Goal: Task Accomplishment & Management: Complete application form

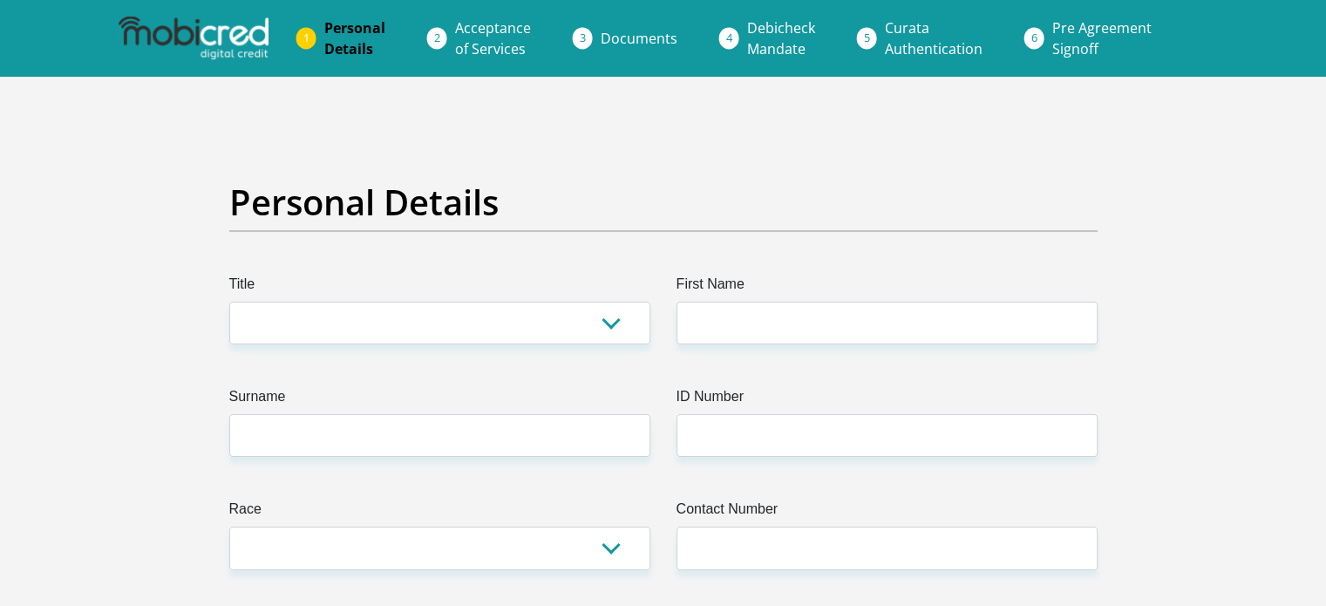
click at [503, 8] on ol "Personal Details Acceptance of Services Documents Debicheck Mandate Curata Auth…" at bounding box center [663, 38] width 1326 height 77
click at [501, 23] on span "Acceptance of Services" at bounding box center [493, 38] width 76 height 40
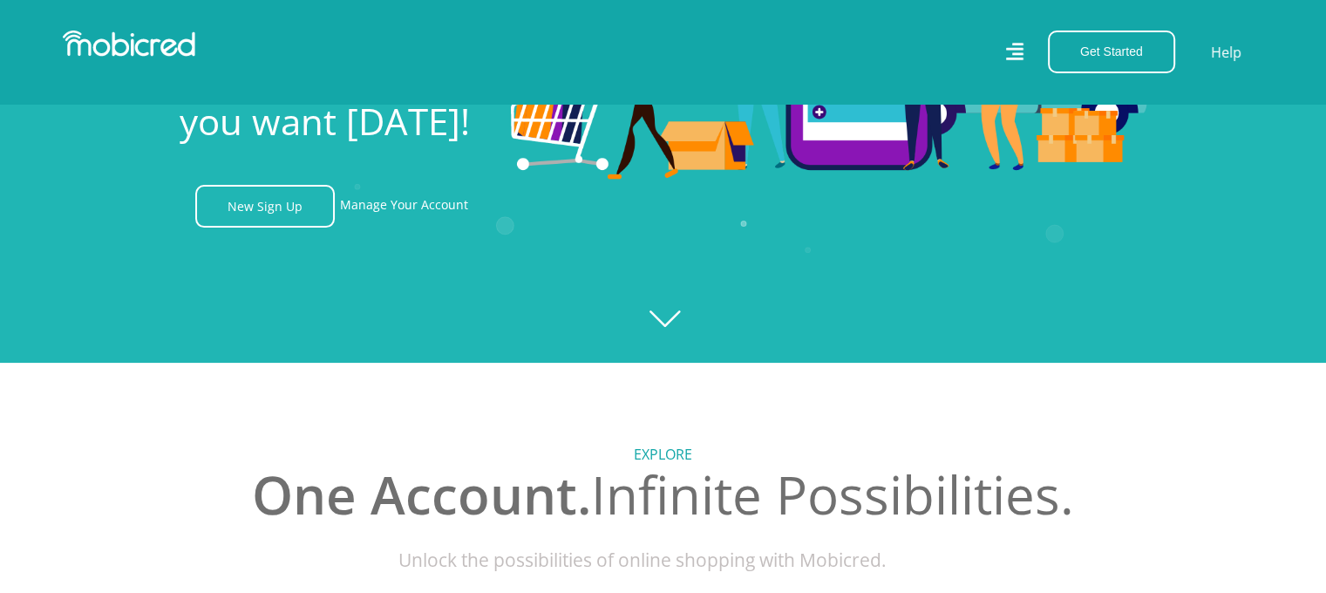
scroll to position [220, 0]
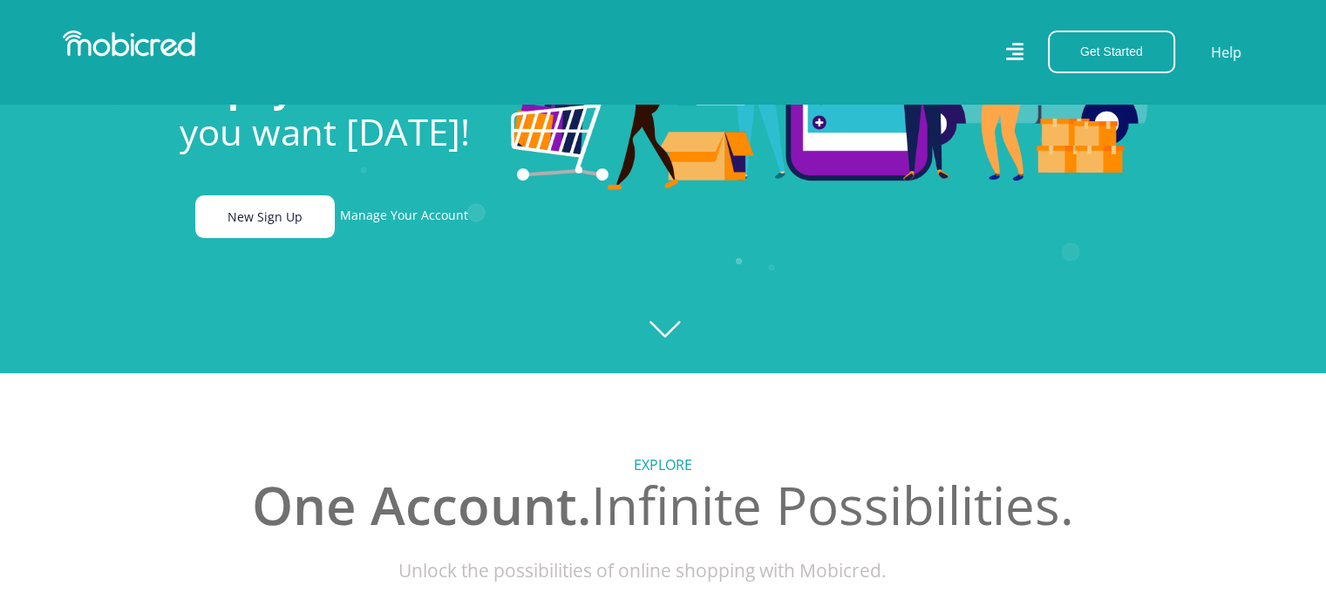
click at [302, 214] on link "New Sign Up" at bounding box center [265, 216] width 140 height 43
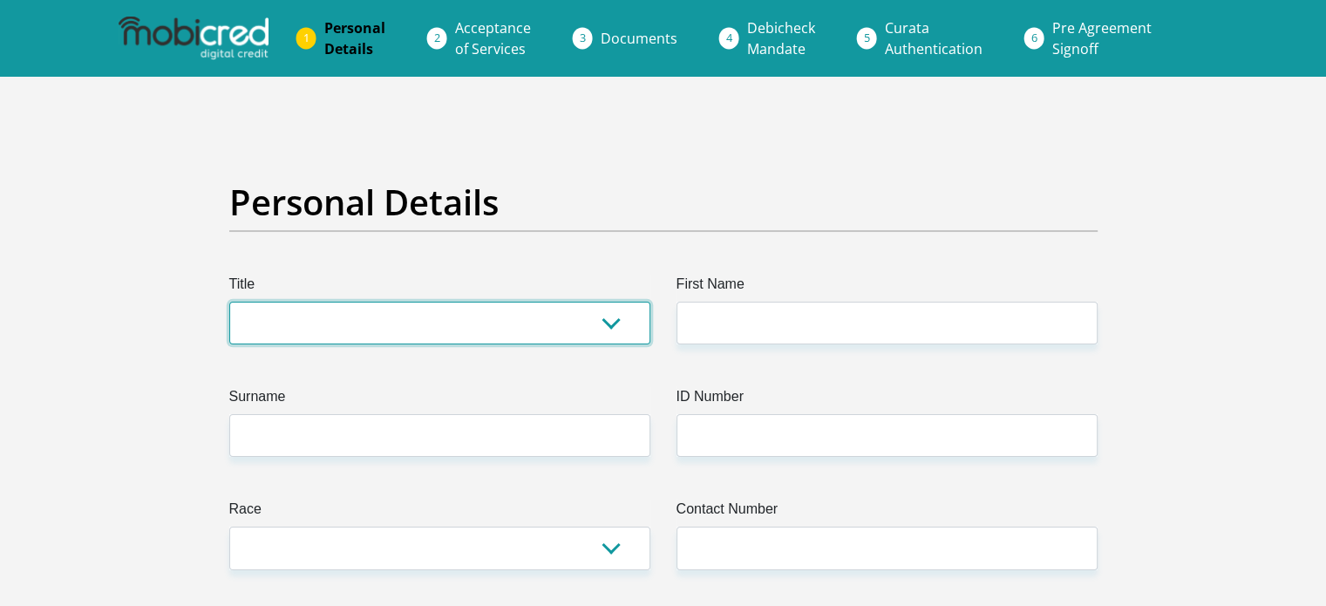
click at [421, 323] on select "Mr Ms Mrs Dr [PERSON_NAME]" at bounding box center [439, 323] width 421 height 43
select select "Ms"
click at [229, 302] on select "Mr Ms Mrs Dr [PERSON_NAME]" at bounding box center [439, 323] width 421 height 43
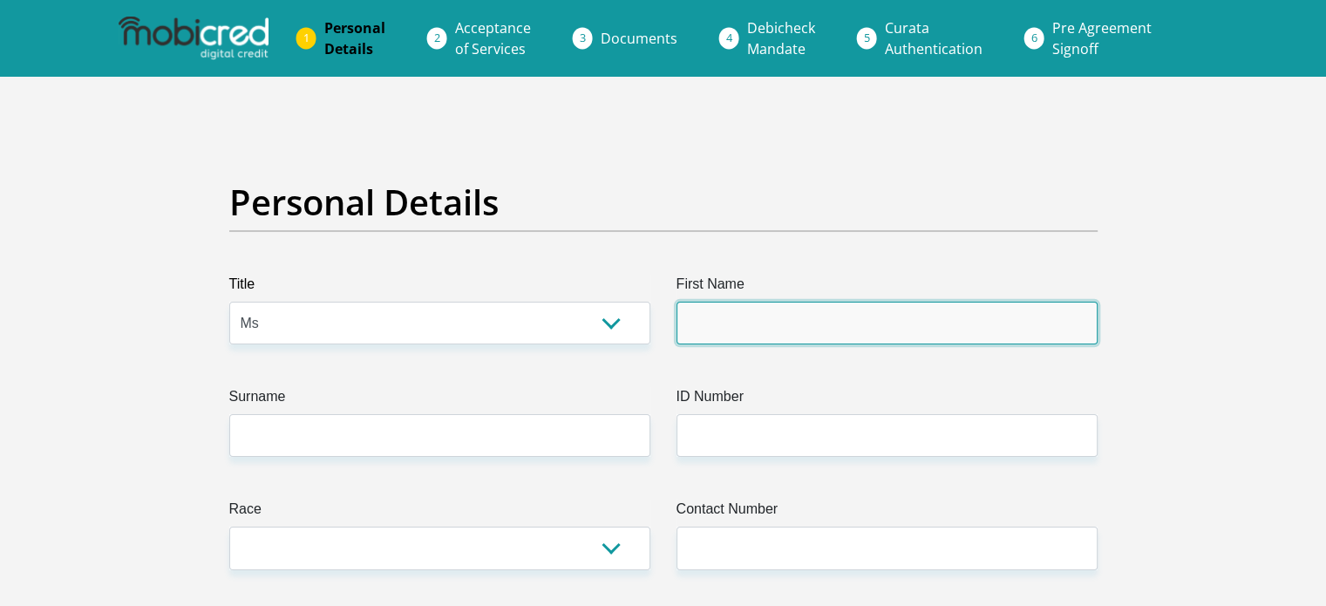
click at [699, 304] on input "First Name" at bounding box center [887, 323] width 421 height 43
type input "i"
type input "Ipeleng"
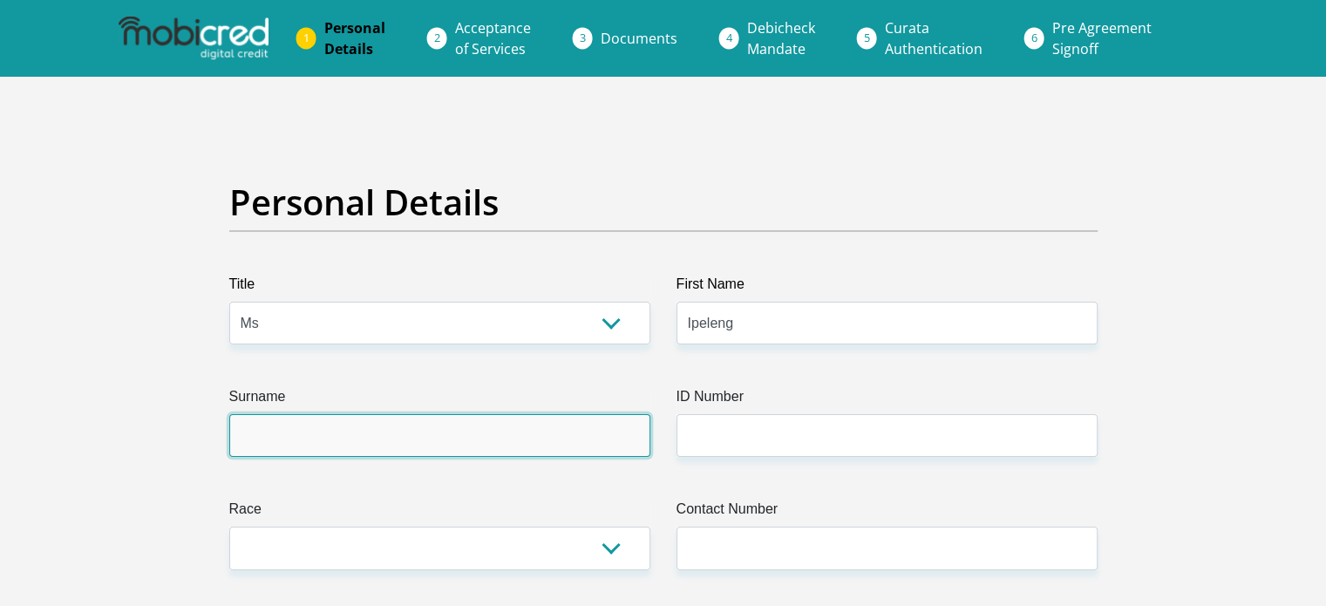
click at [582, 418] on input "Surname" at bounding box center [439, 435] width 421 height 43
type input "Sedumedi"
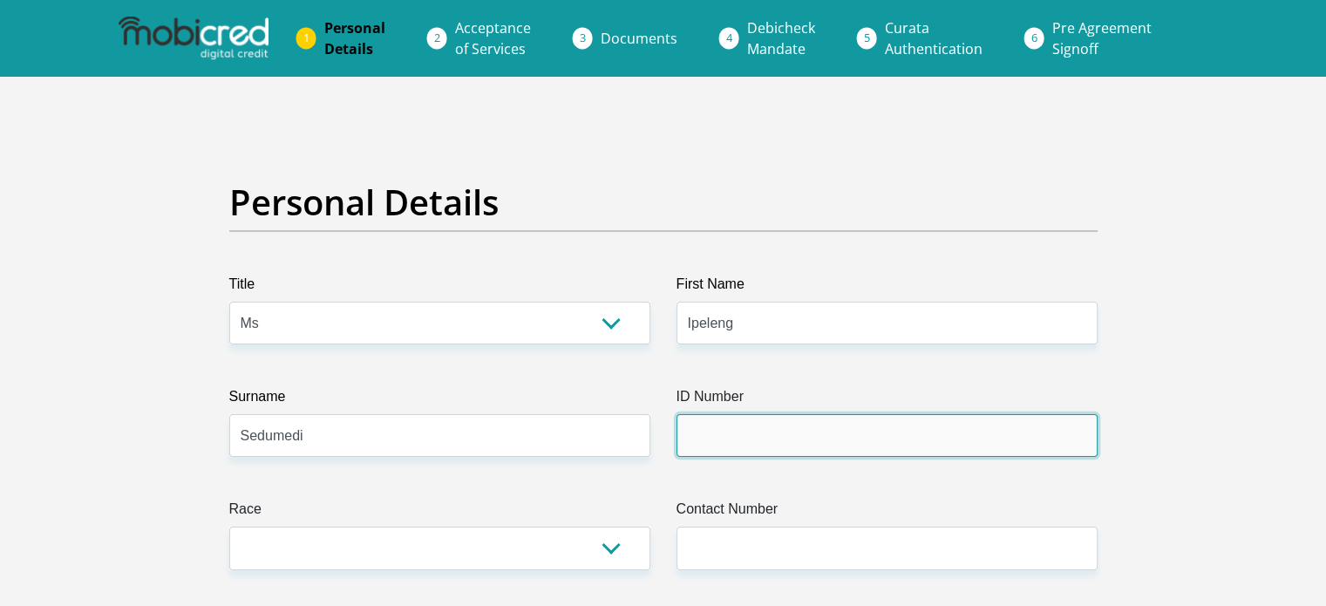
click at [767, 439] on input "ID Number" at bounding box center [887, 435] width 421 height 43
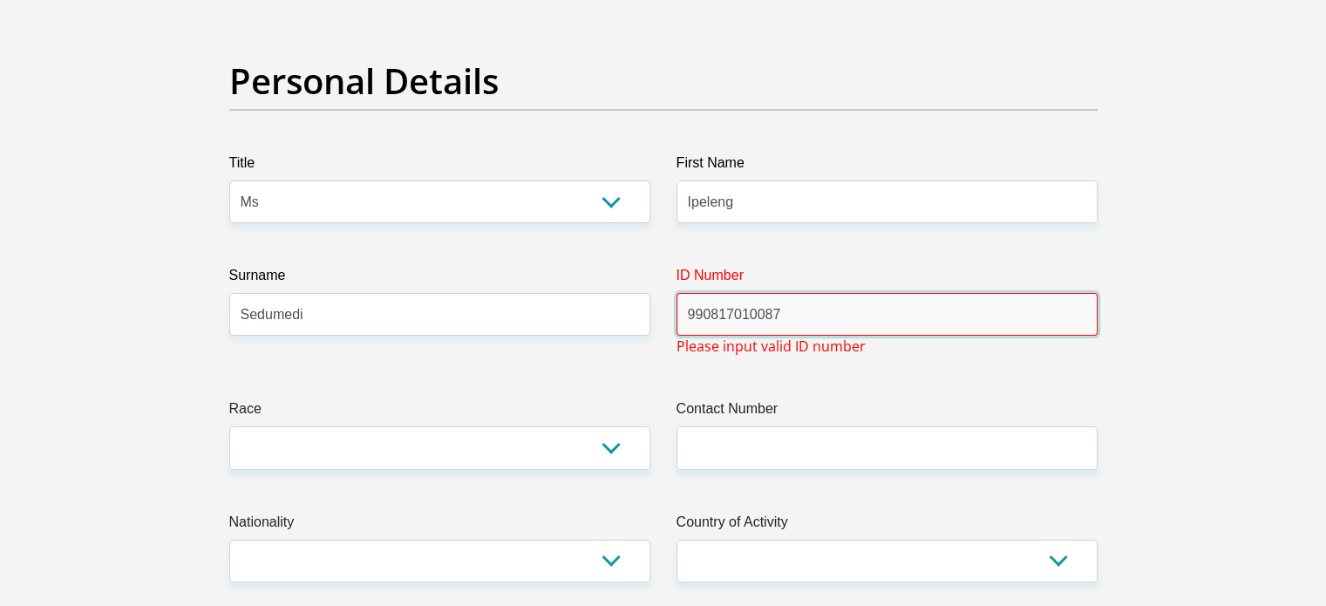
scroll to position [127, 0]
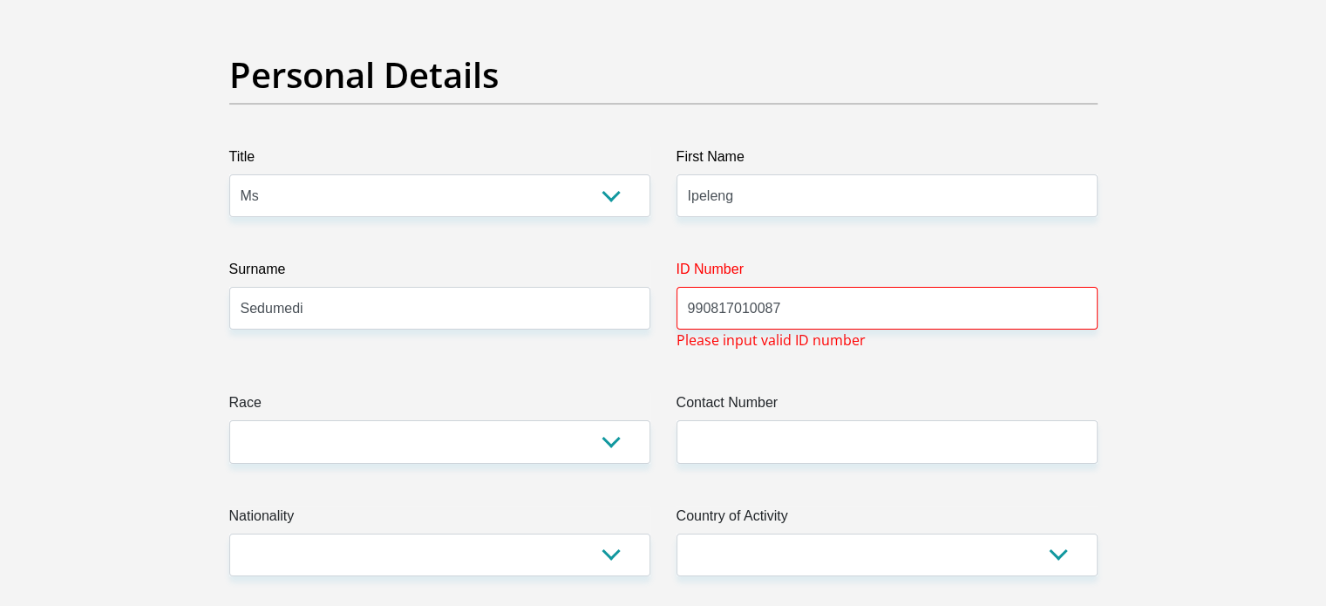
click at [906, 392] on label "Contact Number" at bounding box center [887, 406] width 421 height 28
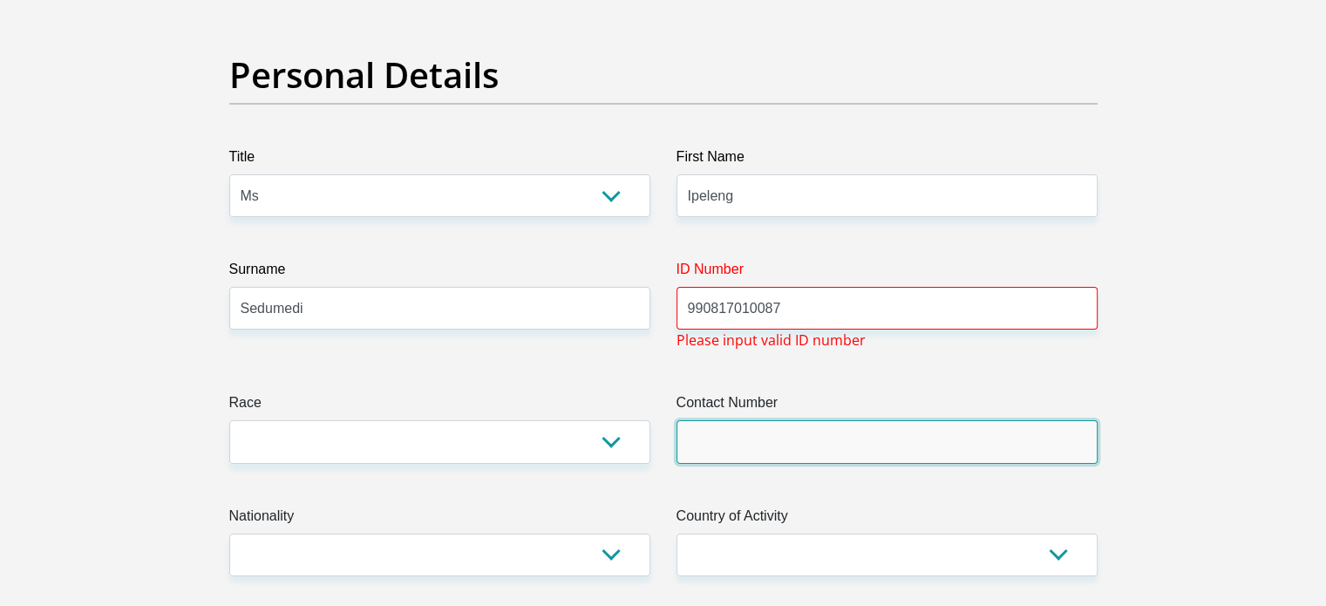
click at [906, 420] on input "Contact Number" at bounding box center [887, 441] width 421 height 43
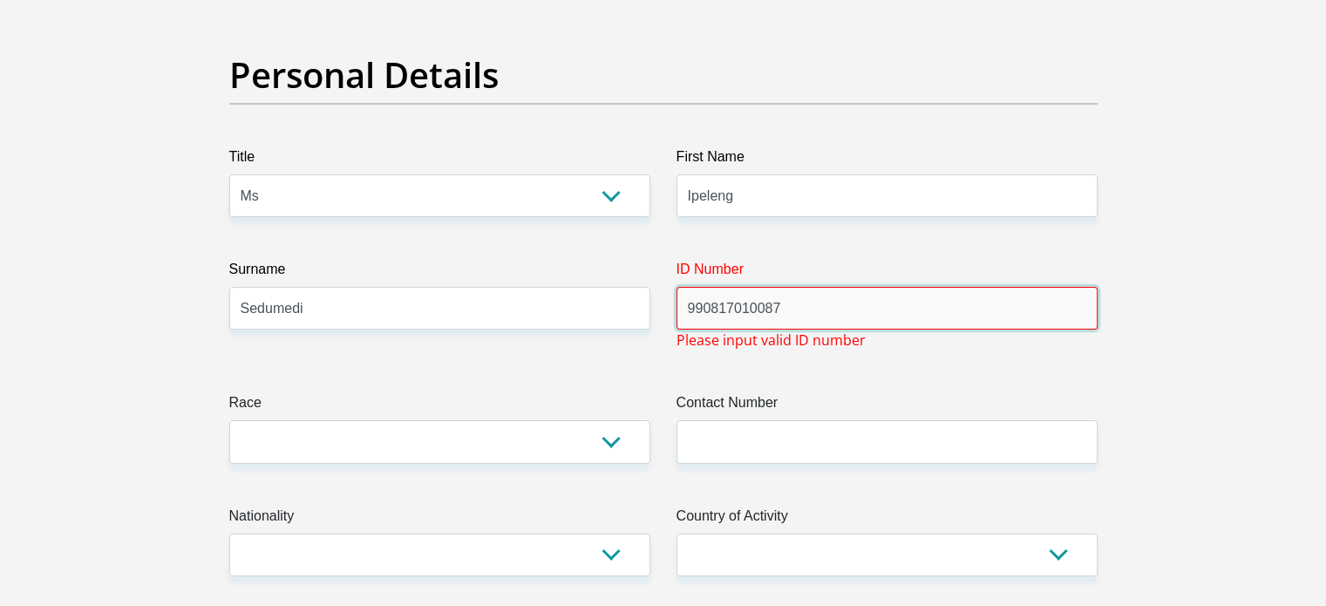
click at [742, 317] on input "990817010087" at bounding box center [887, 308] width 421 height 43
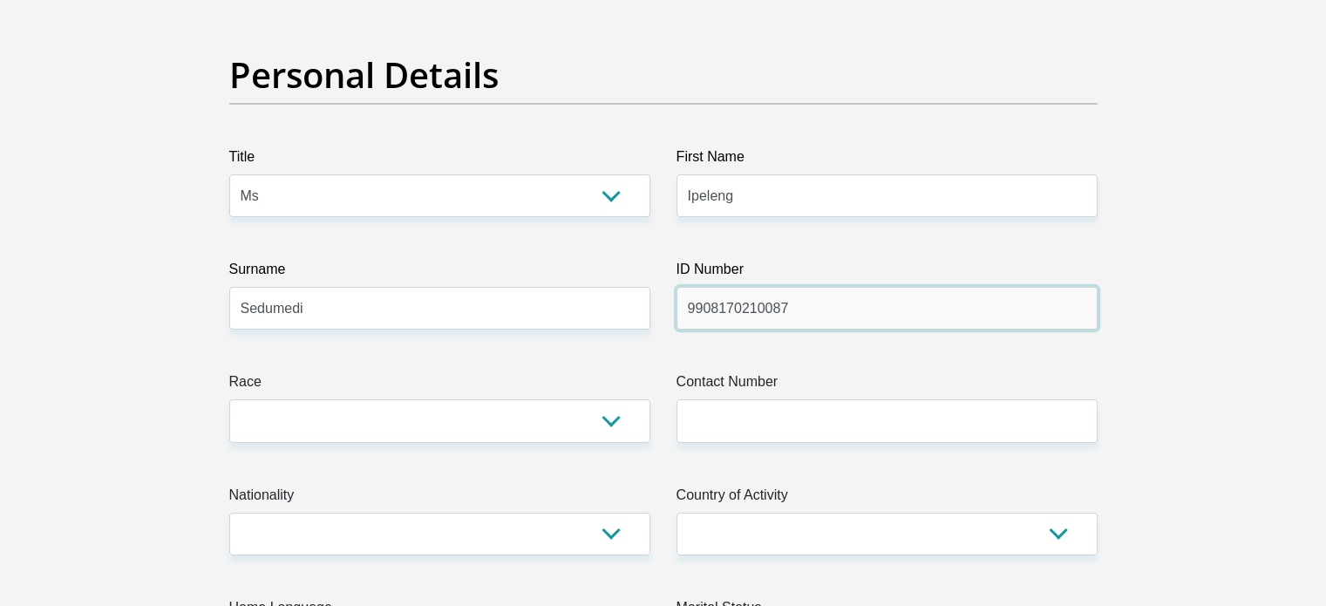
type input "9908170210087"
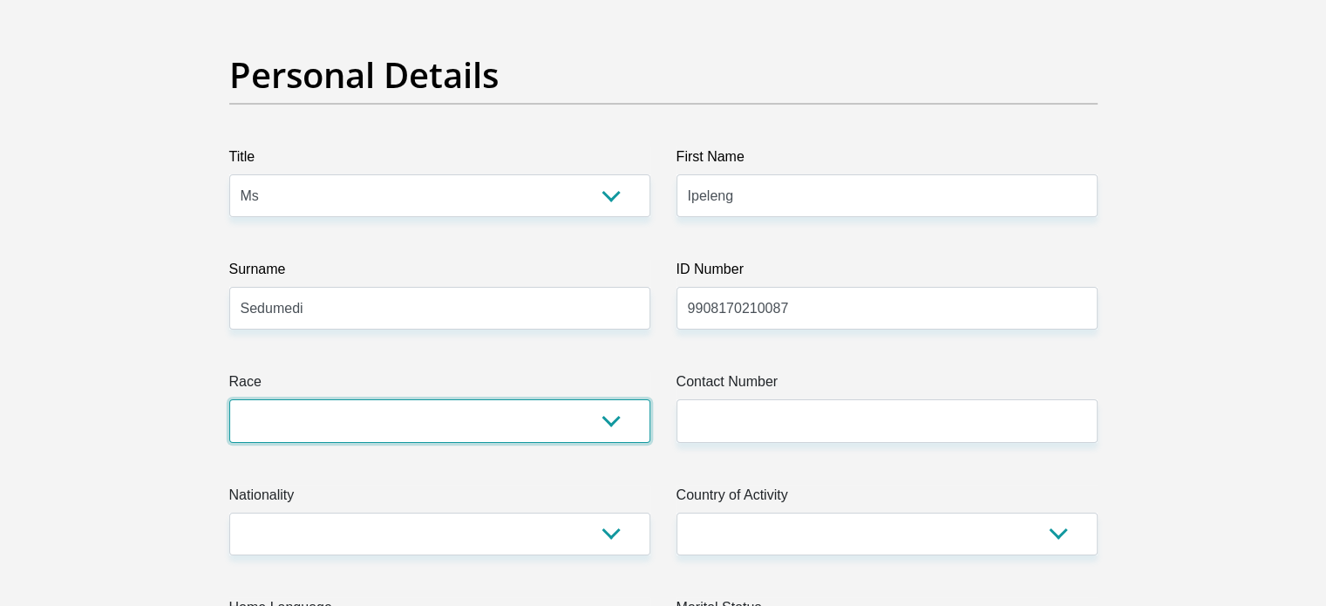
click at [377, 425] on select "Black Coloured Indian White Other" at bounding box center [439, 420] width 421 height 43
select select "1"
click at [229, 399] on select "Black Coloured Indian White Other" at bounding box center [439, 420] width 421 height 43
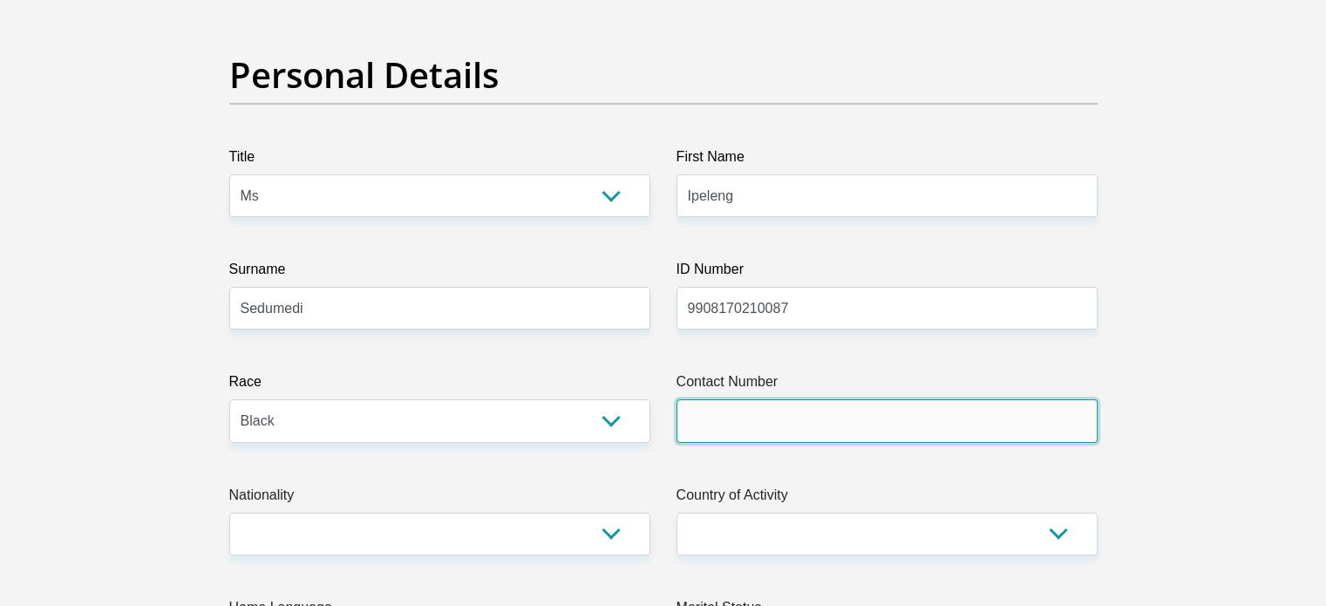
click at [762, 428] on input "Contact Number" at bounding box center [887, 420] width 421 height 43
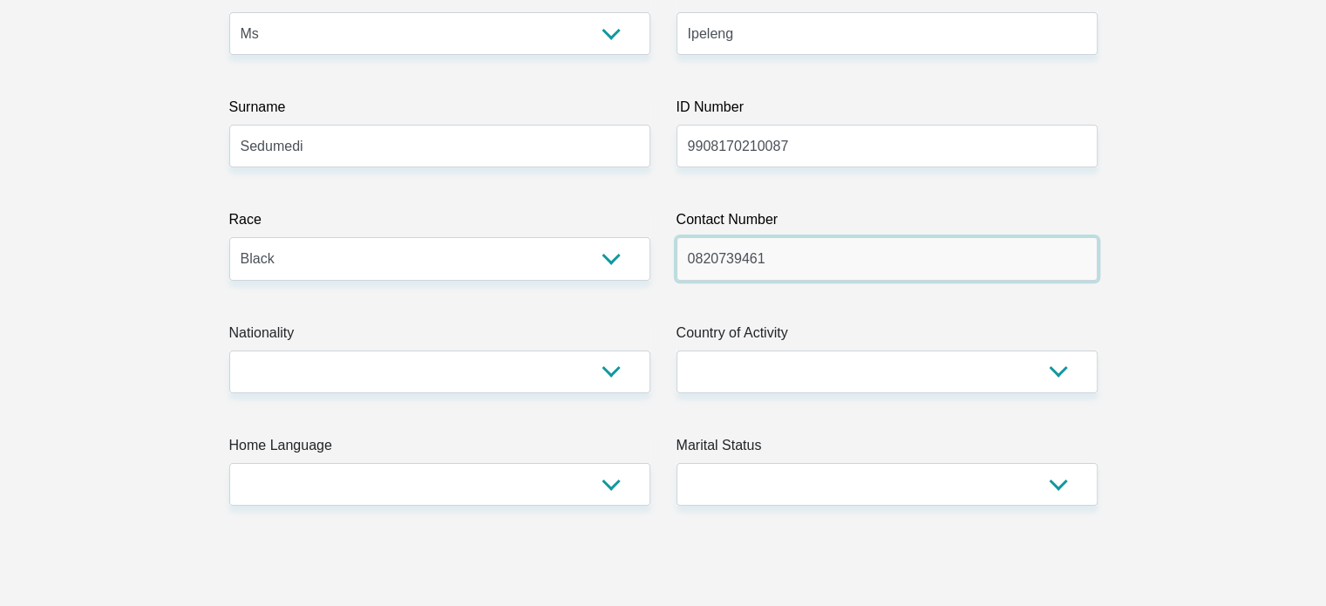
scroll to position [300, 0]
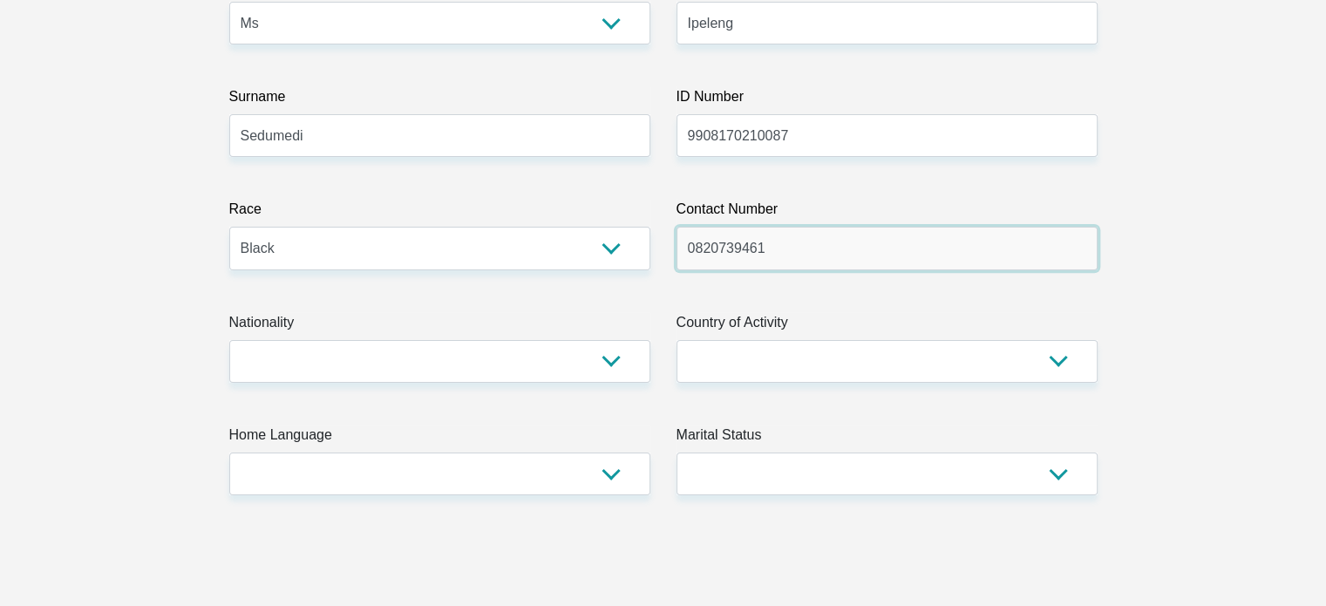
type input "0820739461"
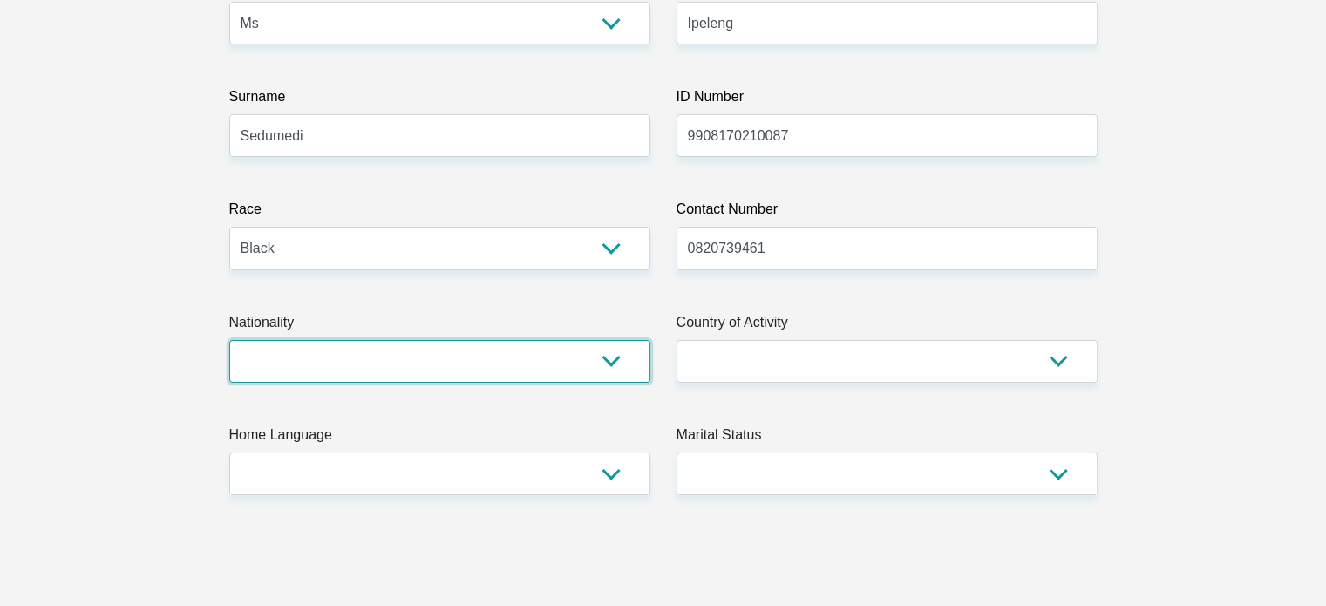
click at [516, 355] on select "[GEOGRAPHIC_DATA] [GEOGRAPHIC_DATA] [GEOGRAPHIC_DATA] [GEOGRAPHIC_DATA] [GEOGRA…" at bounding box center [439, 361] width 421 height 43
select select "ZAF"
click at [229, 340] on select "[GEOGRAPHIC_DATA] [GEOGRAPHIC_DATA] [GEOGRAPHIC_DATA] [GEOGRAPHIC_DATA] [GEOGRA…" at bounding box center [439, 361] width 421 height 43
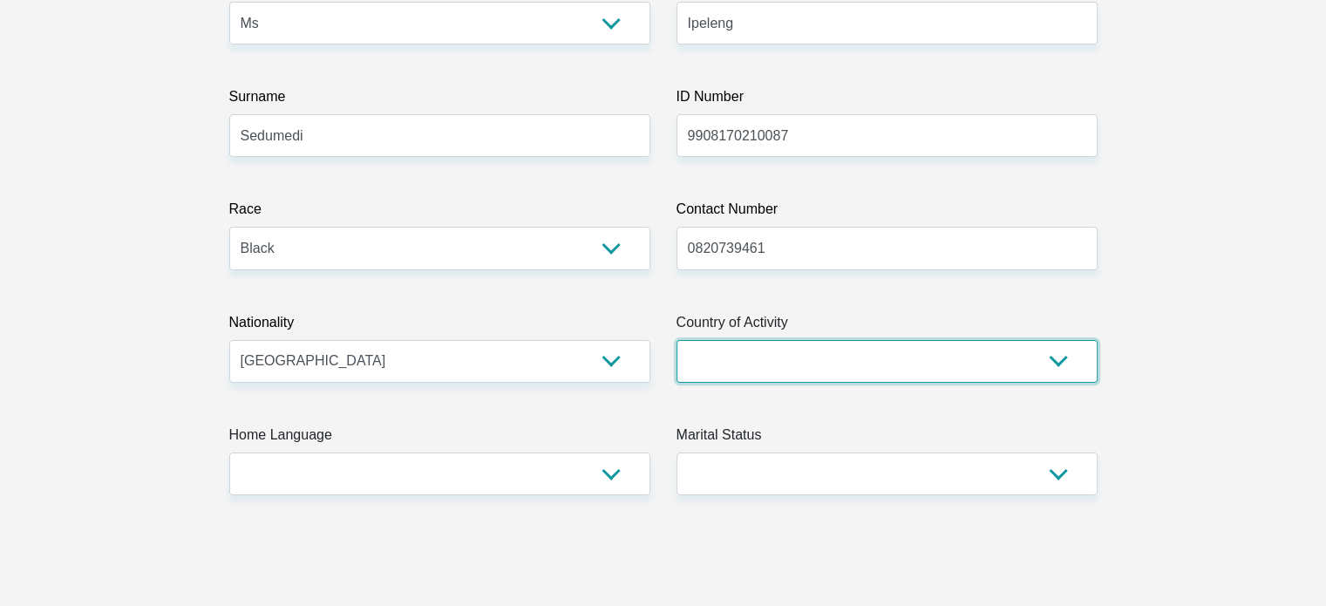
click at [836, 372] on select "[GEOGRAPHIC_DATA] [GEOGRAPHIC_DATA] [GEOGRAPHIC_DATA] [GEOGRAPHIC_DATA] [GEOGRA…" at bounding box center [887, 361] width 421 height 43
select select "ZAF"
click at [677, 340] on select "[GEOGRAPHIC_DATA] [GEOGRAPHIC_DATA] [GEOGRAPHIC_DATA] [GEOGRAPHIC_DATA] [GEOGRA…" at bounding box center [887, 361] width 421 height 43
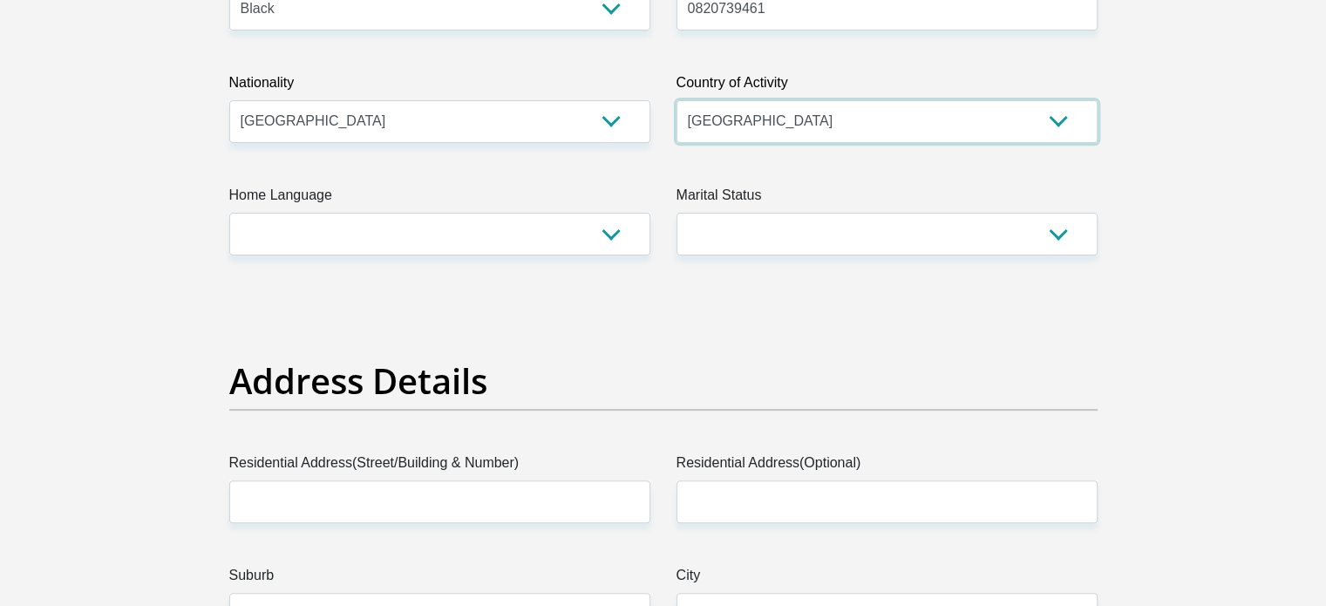
scroll to position [593, 0]
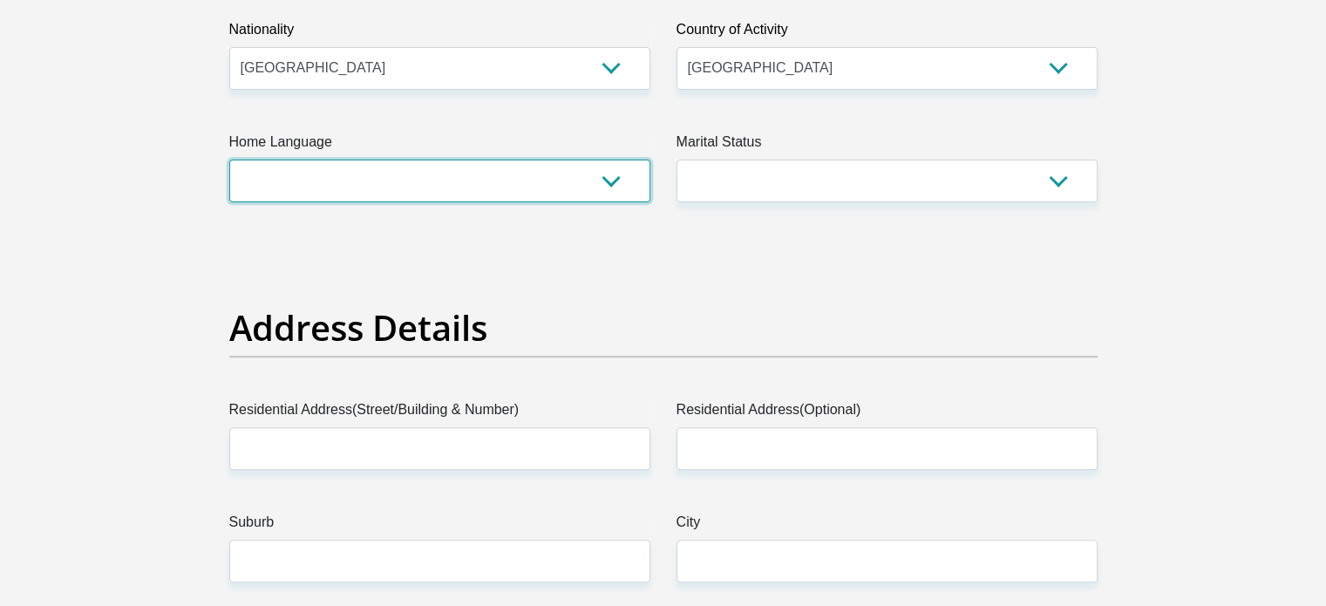
click at [621, 178] on select "Afrikaans English Sepedi South Ndebele Southern Sotho Swati Tsonga Tswana Venda…" at bounding box center [439, 181] width 421 height 43
select select "tsn"
click at [229, 160] on select "Afrikaans English Sepedi South Ndebele Southern Sotho Swati Tsonga Tswana Venda…" at bounding box center [439, 181] width 421 height 43
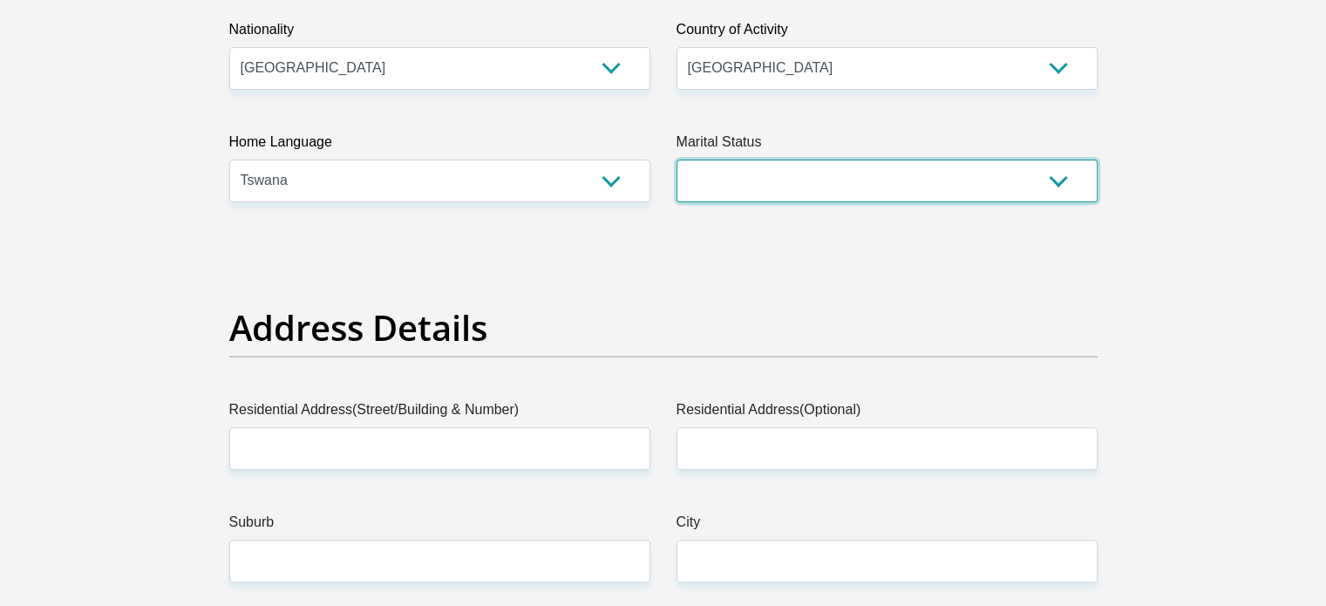
click at [830, 186] on select "Married ANC Single Divorced Widowed Married COP or Customary Law" at bounding box center [887, 181] width 421 height 43
select select "2"
click at [677, 160] on select "Married ANC Single Divorced Widowed Married COP or Customary Law" at bounding box center [887, 181] width 421 height 43
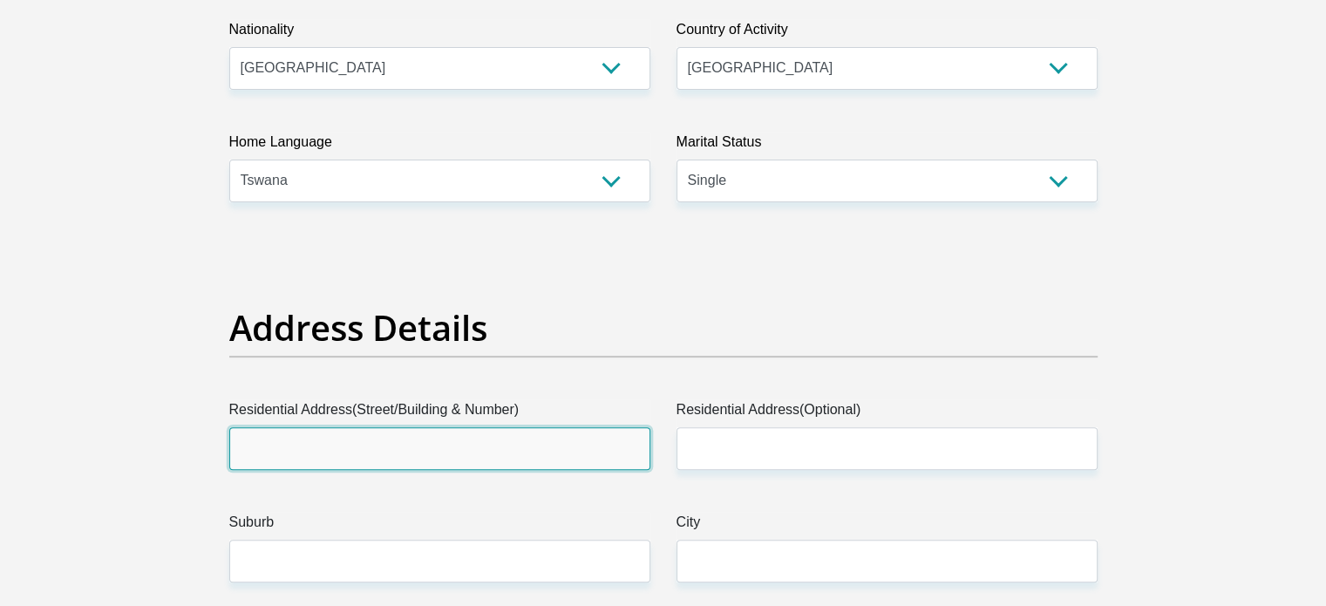
click at [467, 461] on input "Residential Address(Street/Building & Number)" at bounding box center [439, 448] width 421 height 43
type input "2"
type input "[STREET_ADDRESS]"
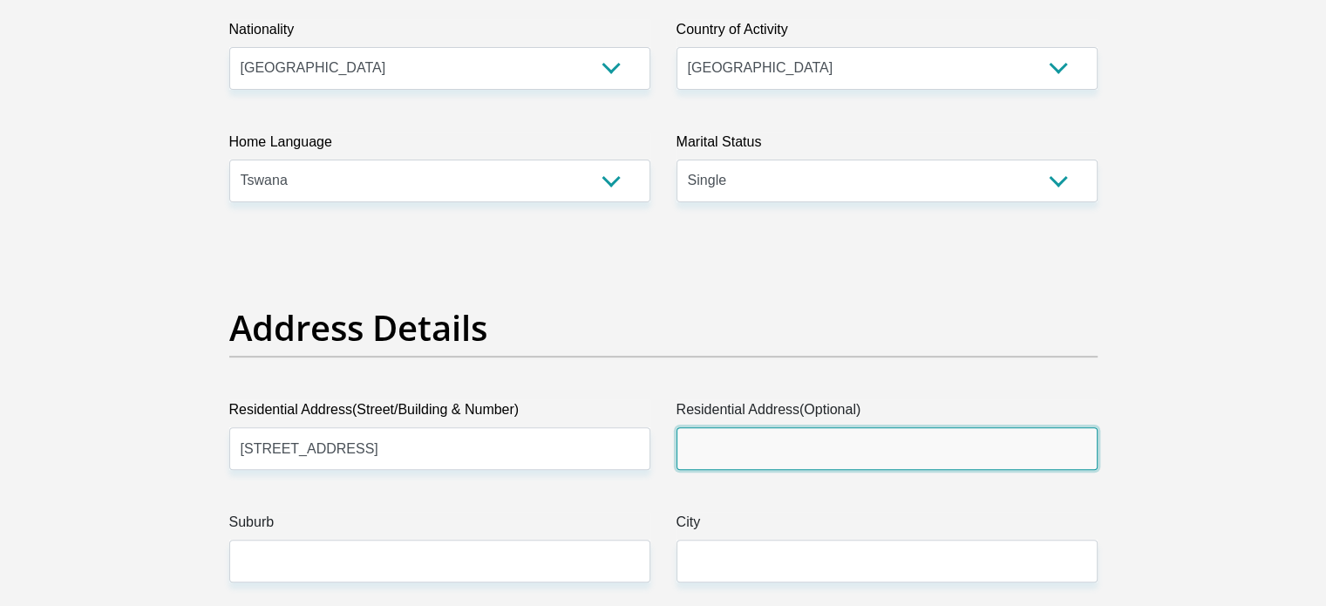
click at [708, 456] on input "Residential Address(Optional)" at bounding box center [887, 448] width 421 height 43
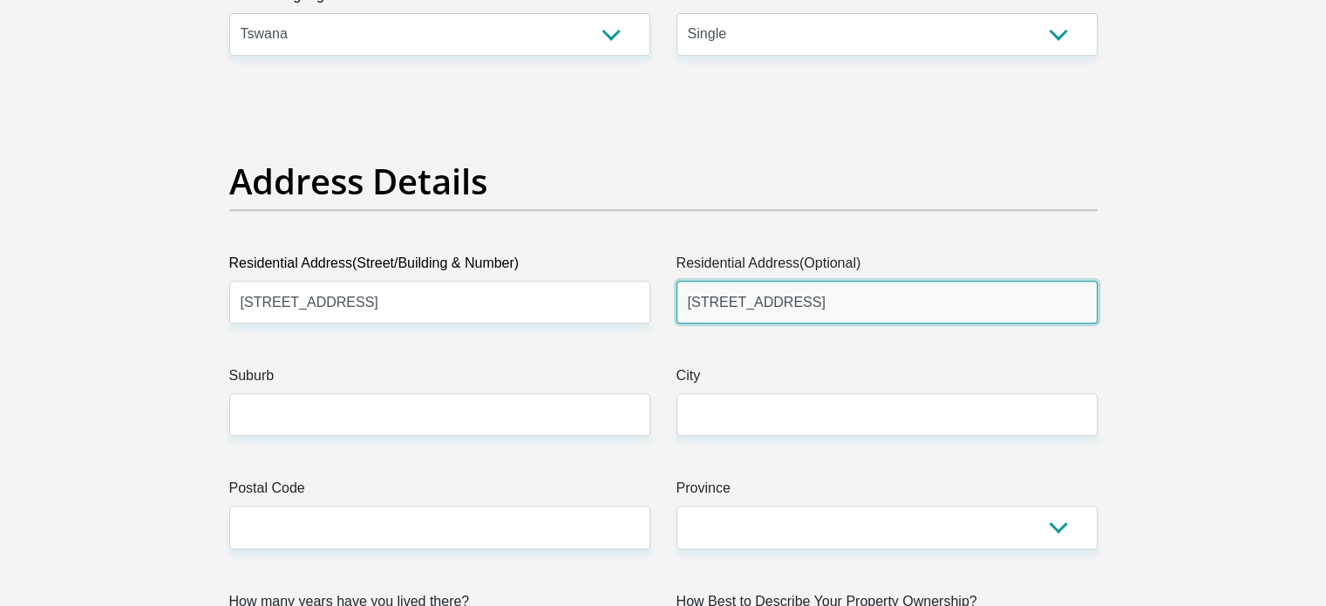
scroll to position [741, 0]
type input "[STREET_ADDRESS]"
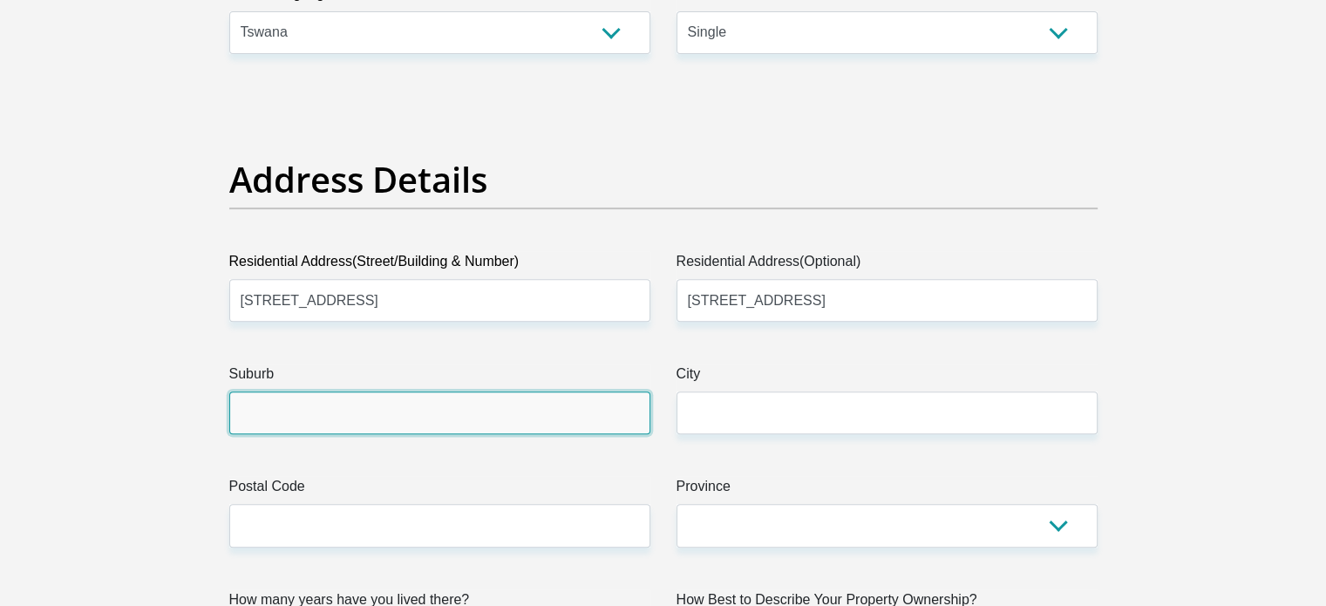
click at [541, 392] on input "Suburb" at bounding box center [439, 413] width 421 height 43
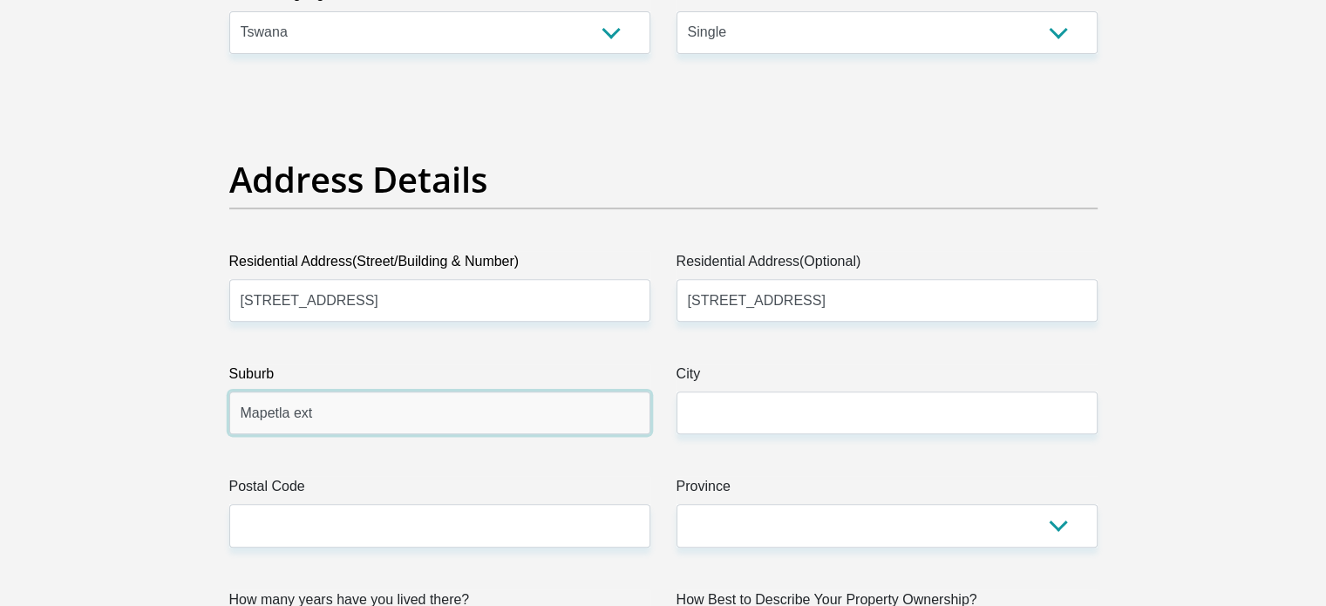
type input "Mapetla ext"
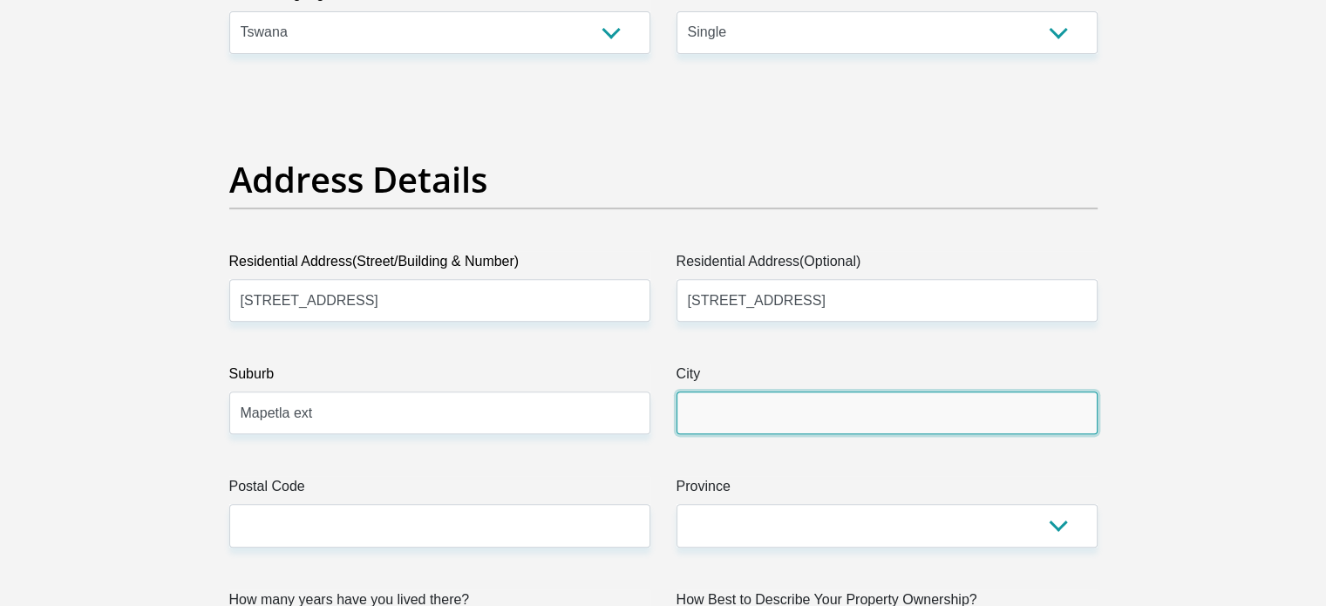
click at [807, 417] on input "City" at bounding box center [887, 413] width 421 height 43
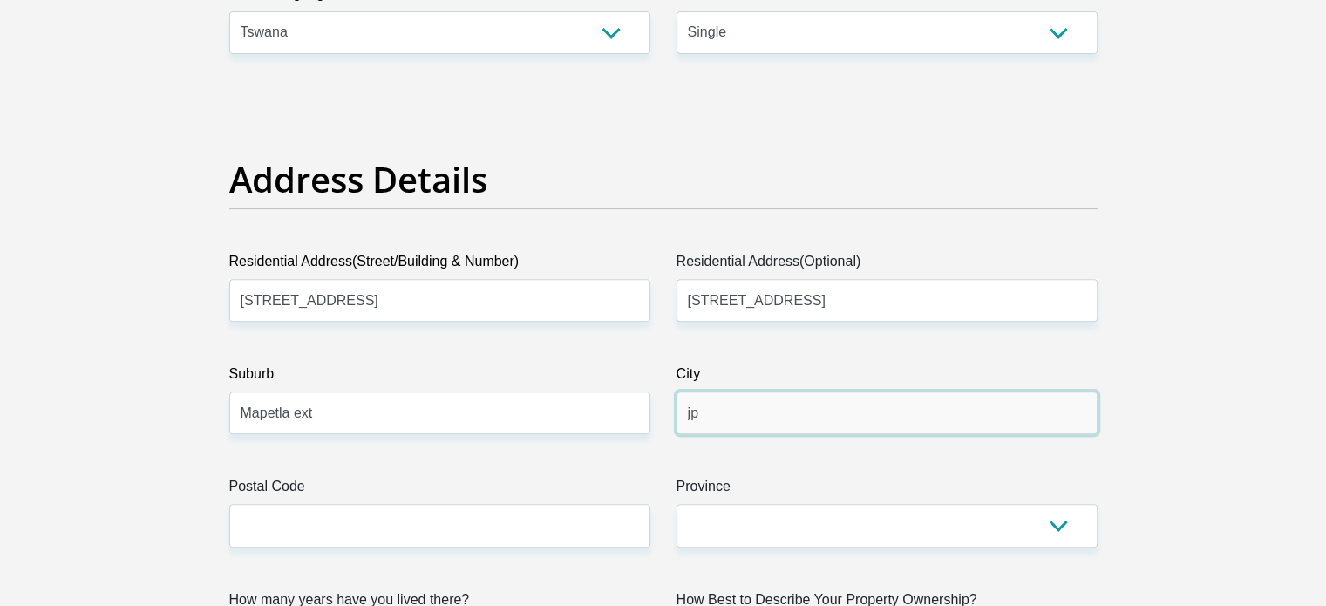
type input "j"
type input "s"
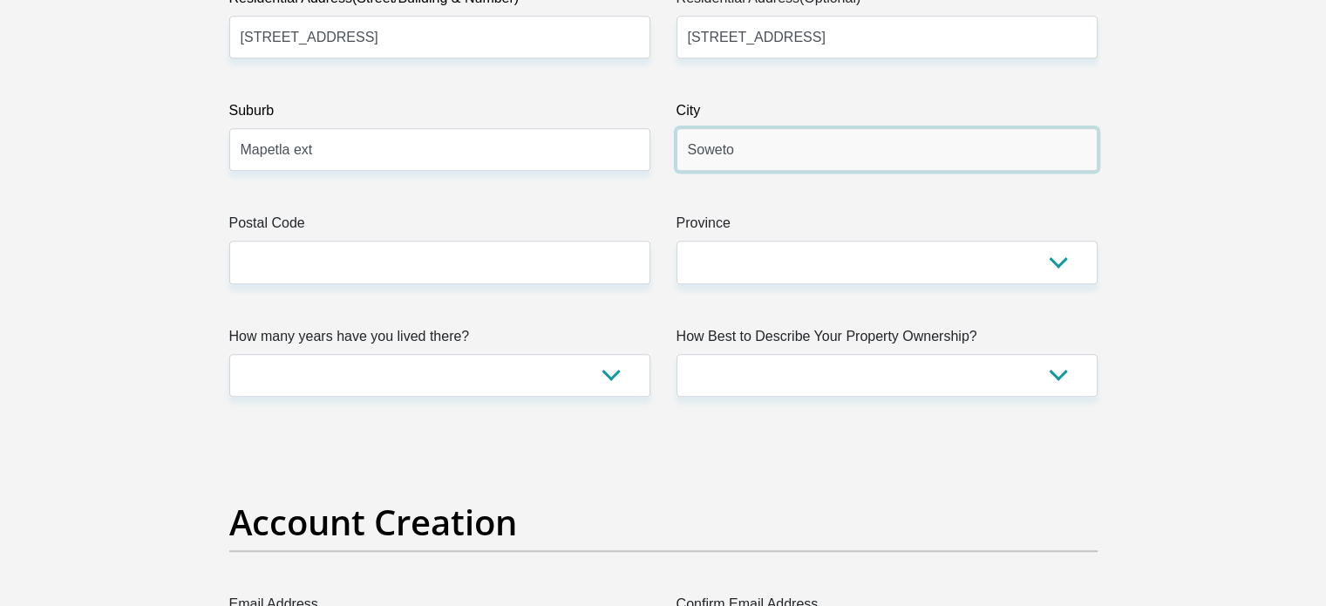
scroll to position [1043, 0]
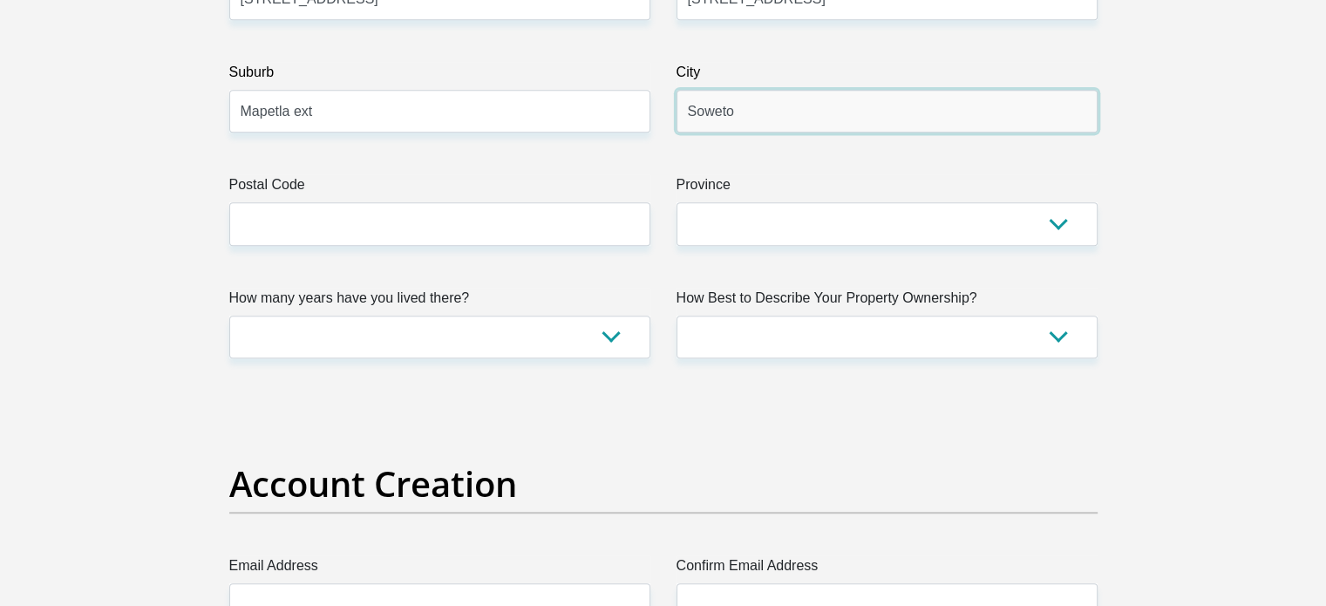
type input "Soweto"
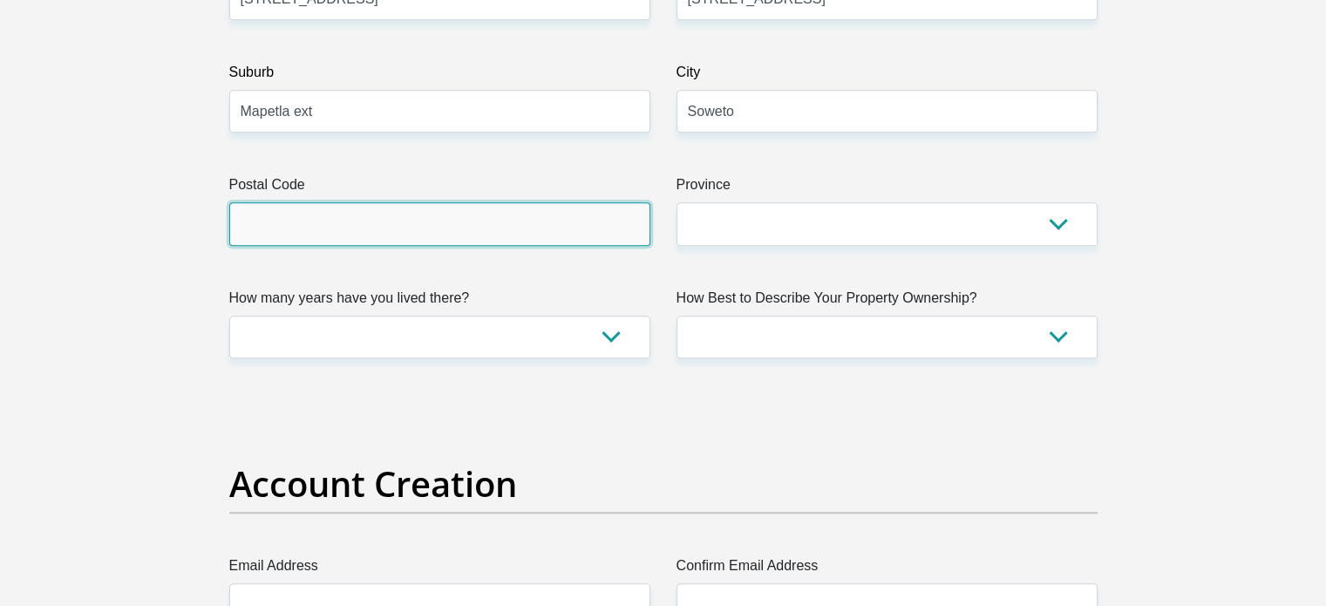
click at [581, 226] on input "Postal Code" at bounding box center [439, 223] width 421 height 43
type input "1818"
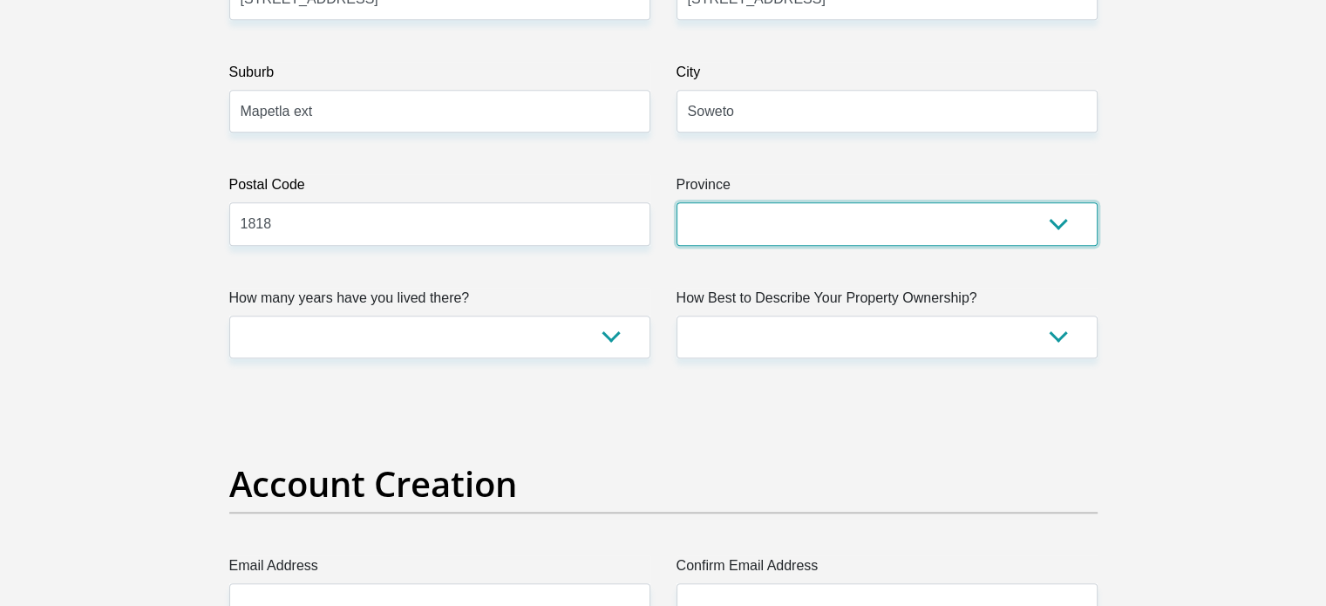
click at [775, 240] on select "Eastern Cape Free State [GEOGRAPHIC_DATA] [GEOGRAPHIC_DATA][DATE] [GEOGRAPHIC_D…" at bounding box center [887, 223] width 421 height 43
select select "Gauteng"
click at [677, 202] on select "Eastern Cape Free State [GEOGRAPHIC_DATA] [GEOGRAPHIC_DATA][DATE] [GEOGRAPHIC_D…" at bounding box center [887, 223] width 421 height 43
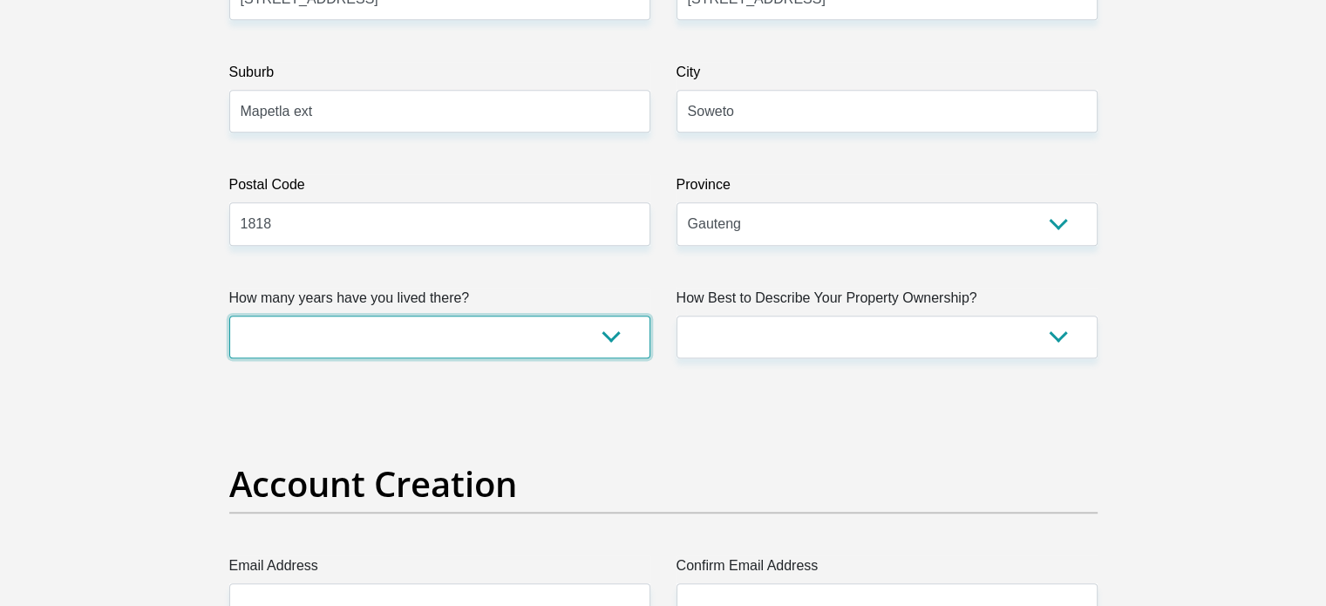
click at [513, 340] on select "less than 1 year 1-3 years 3-5 years 5+ years" at bounding box center [439, 337] width 421 height 43
select select "5"
click at [229, 316] on select "less than 1 year 1-3 years 3-5 years 5+ years" at bounding box center [439, 337] width 421 height 43
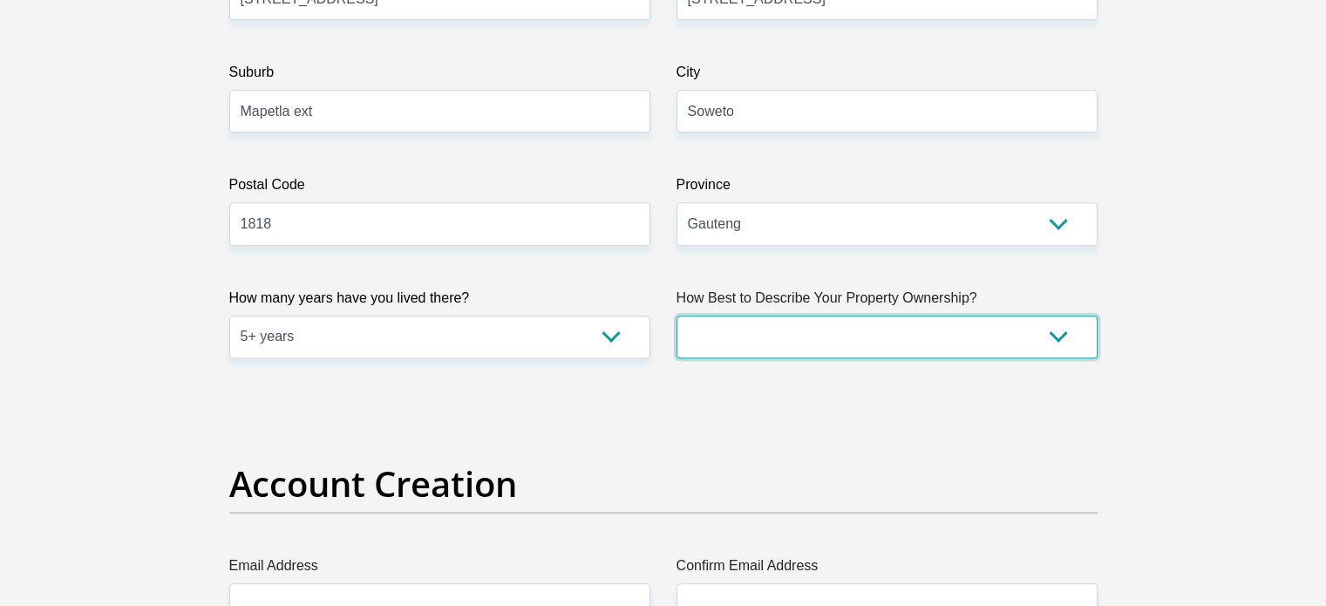
click at [773, 332] on select "Owned Rented Family Owned Company Dwelling" at bounding box center [887, 337] width 421 height 43
select select "parents"
click at [677, 316] on select "Owned Rented Family Owned Company Dwelling" at bounding box center [887, 337] width 421 height 43
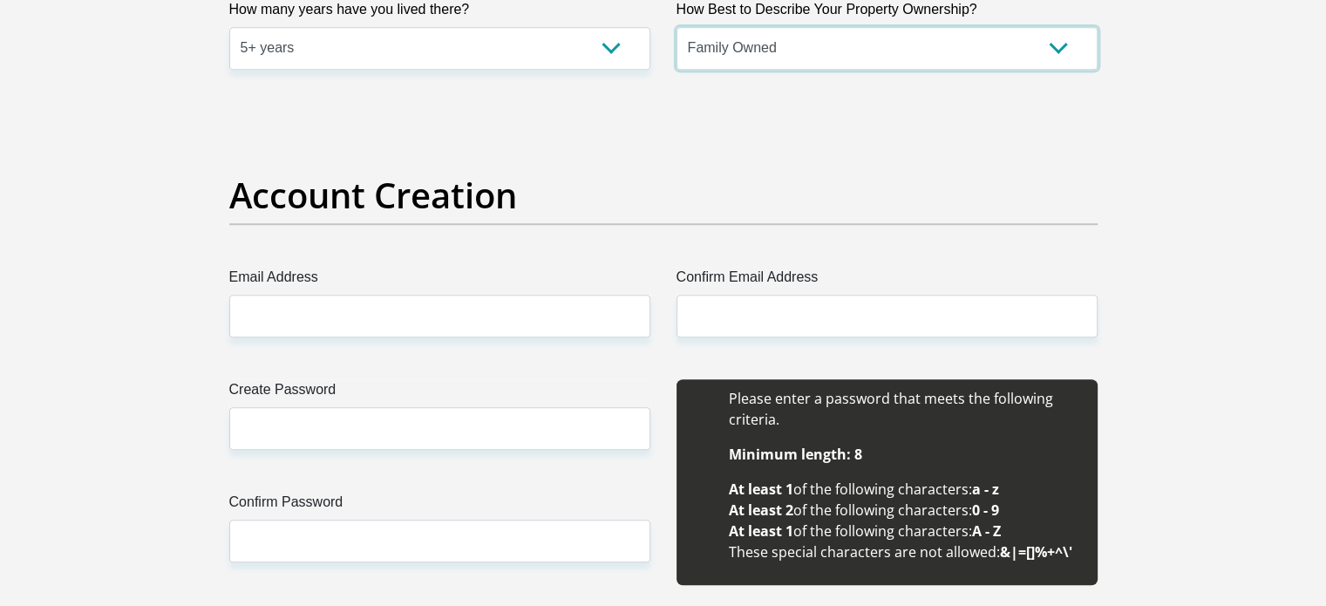
scroll to position [1419, 0]
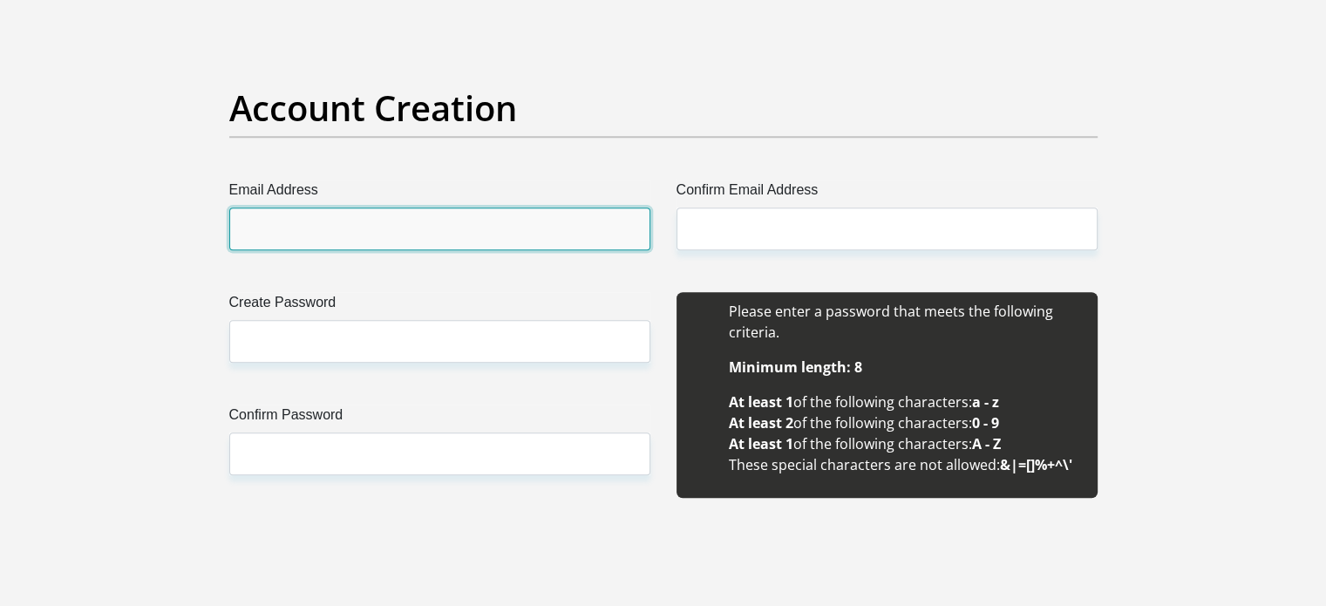
click at [518, 247] on input "Email Address" at bounding box center [439, 229] width 421 height 43
type input "[EMAIL_ADDRESS][DOMAIN_NAME]"
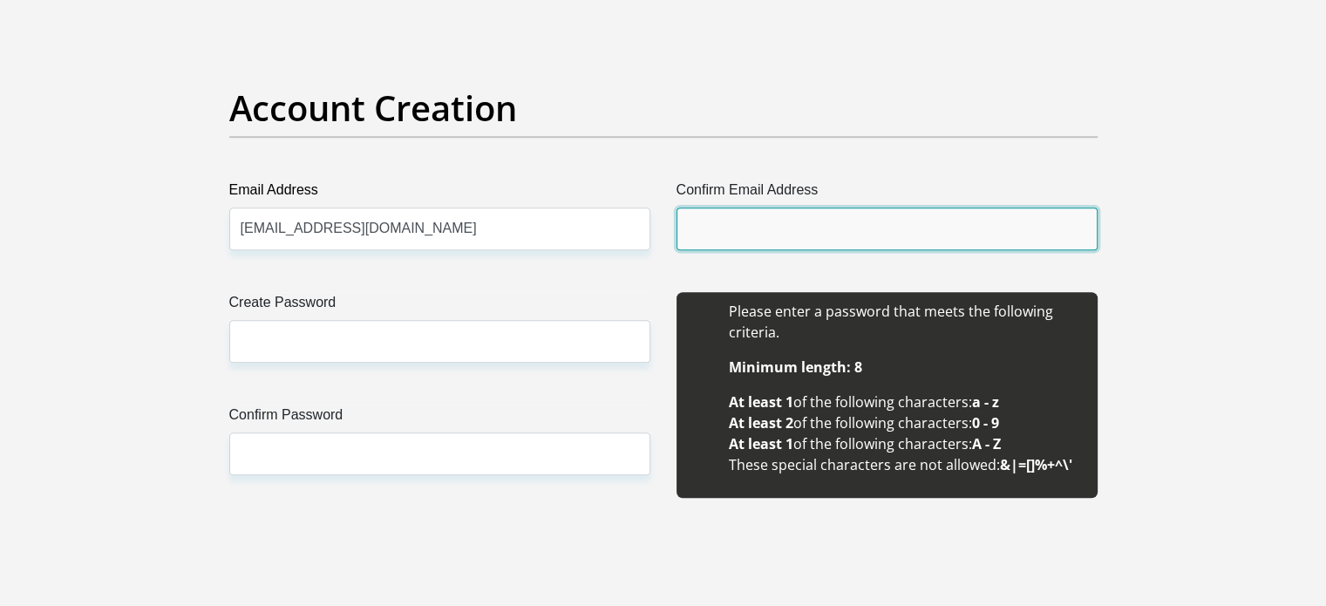
click at [688, 223] on input "Confirm Email Address" at bounding box center [887, 229] width 421 height 43
type input "[EMAIL_ADDRESS][DOMAIN_NAME]"
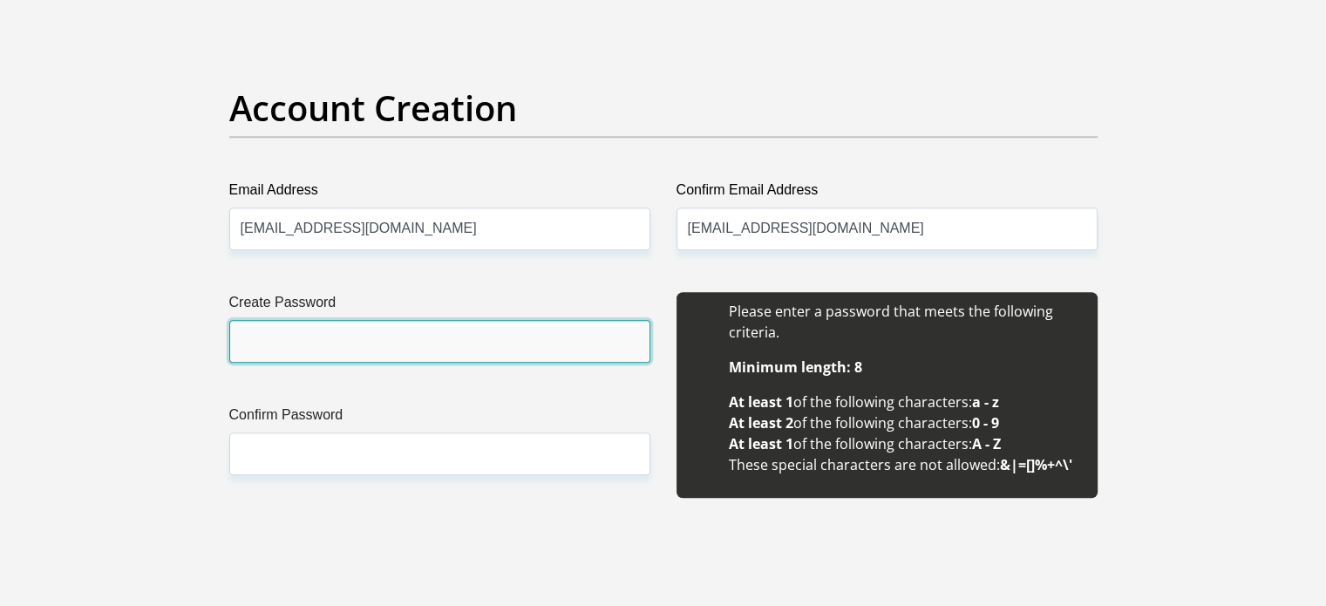
click at [282, 350] on input "Create Password" at bounding box center [439, 341] width 421 height 43
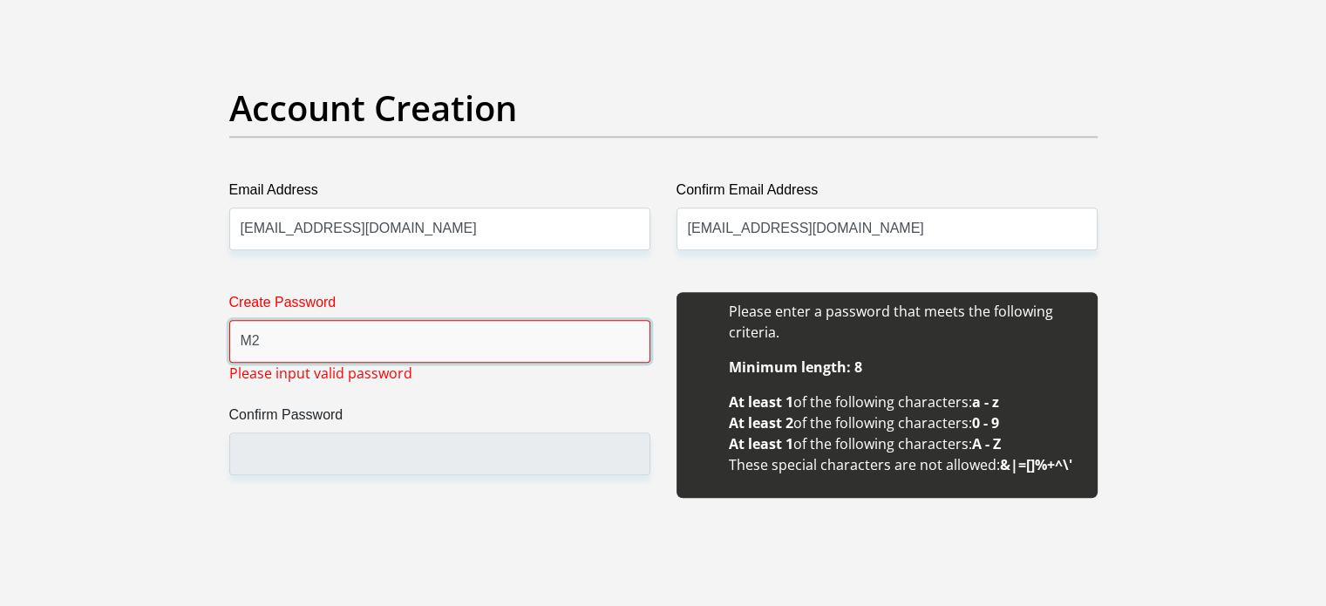
type input "M"
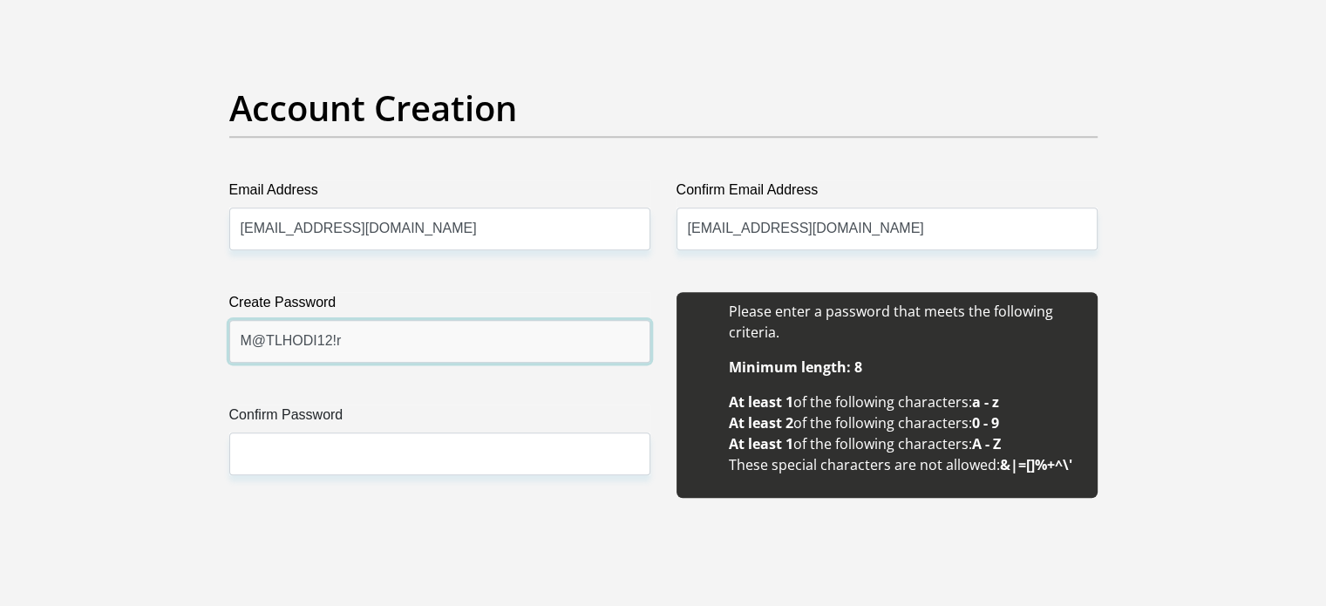
type input "M@TLHODI12!r"
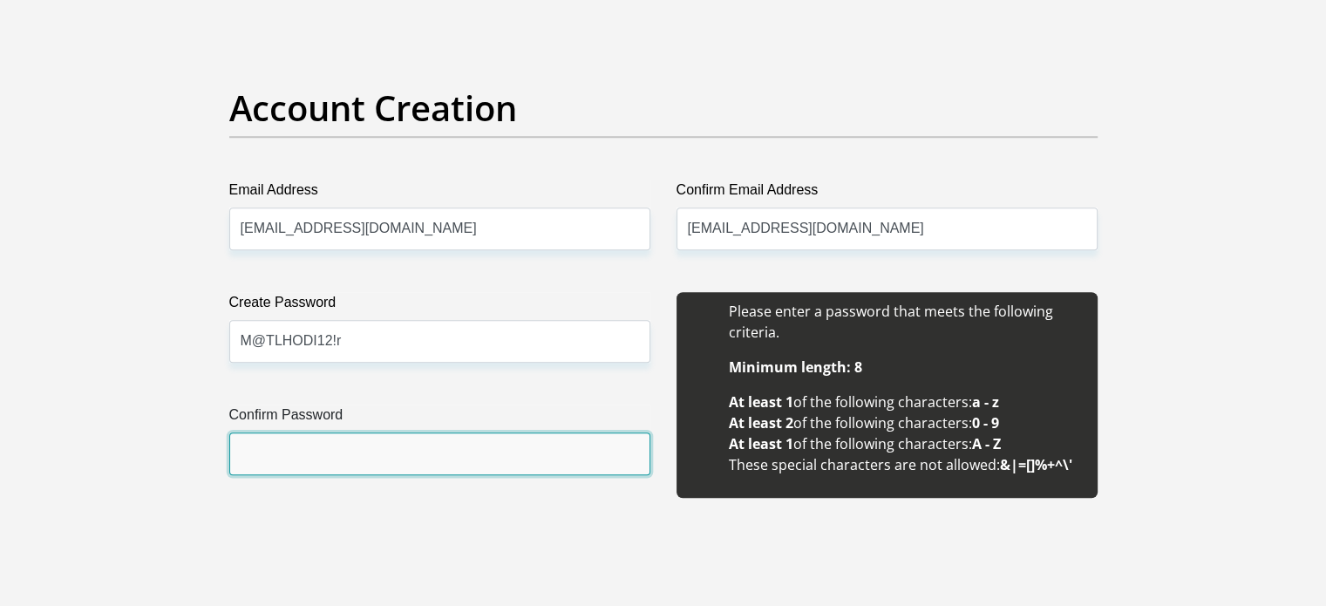
click at [384, 451] on input "Confirm Password" at bounding box center [439, 453] width 421 height 43
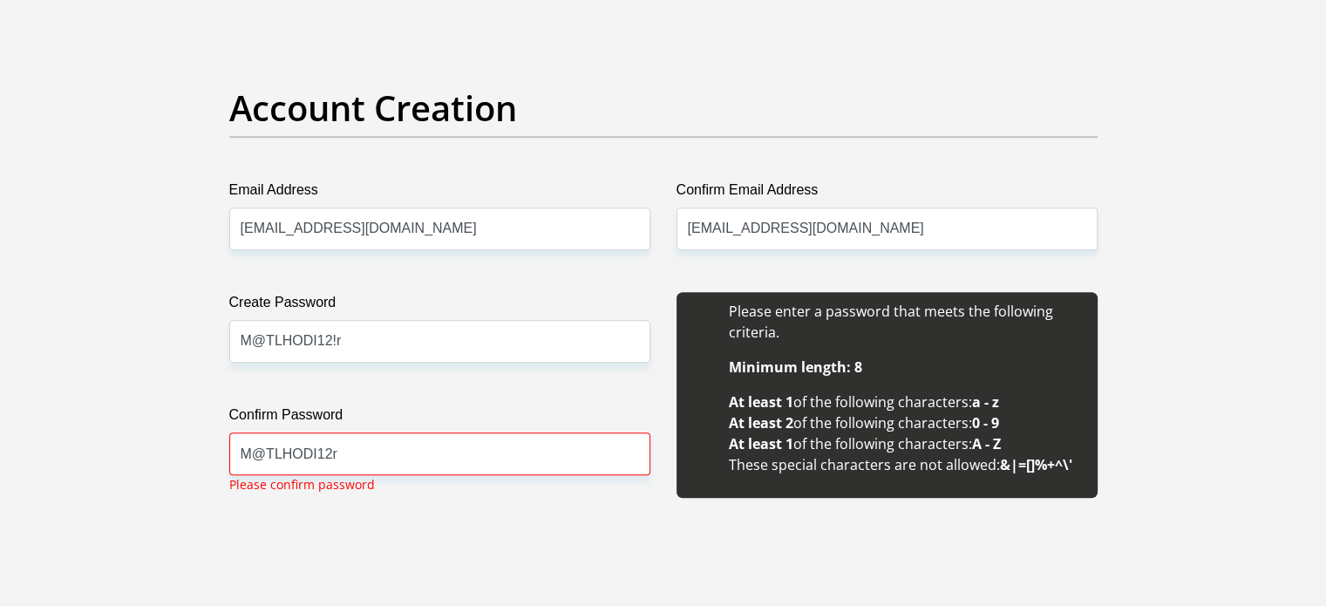
click at [732, 509] on div "Please enter a password that meets the following criteria. Minimum length: 8 At…" at bounding box center [887, 404] width 447 height 225
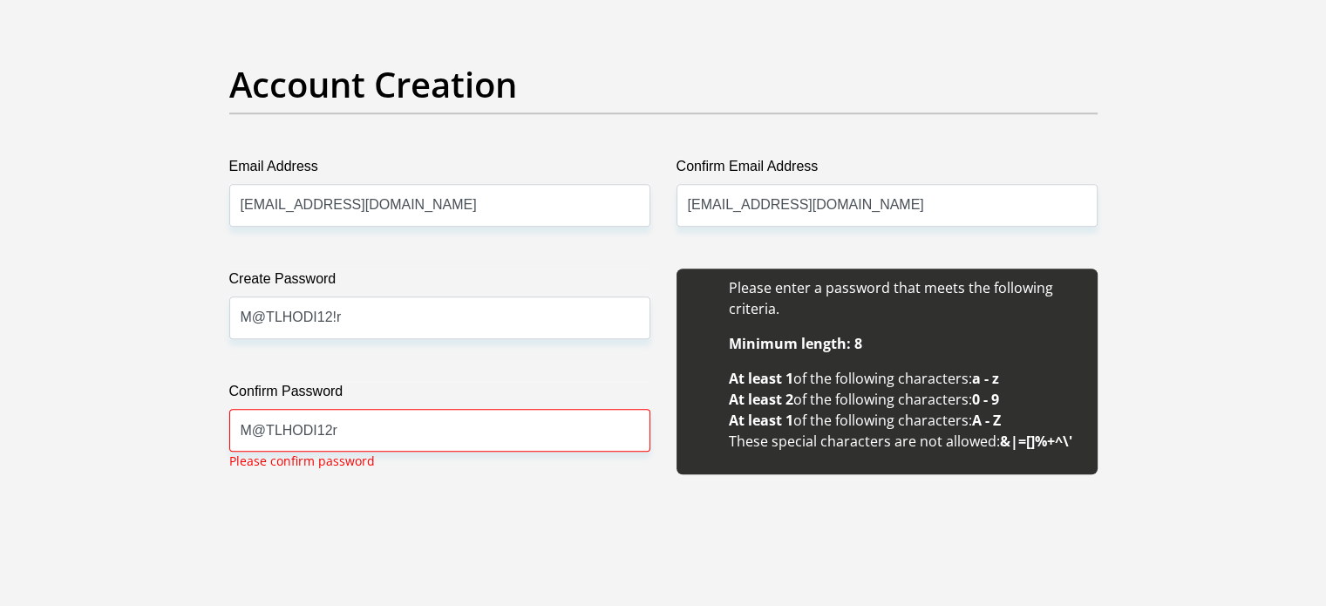
scroll to position [1521, 0]
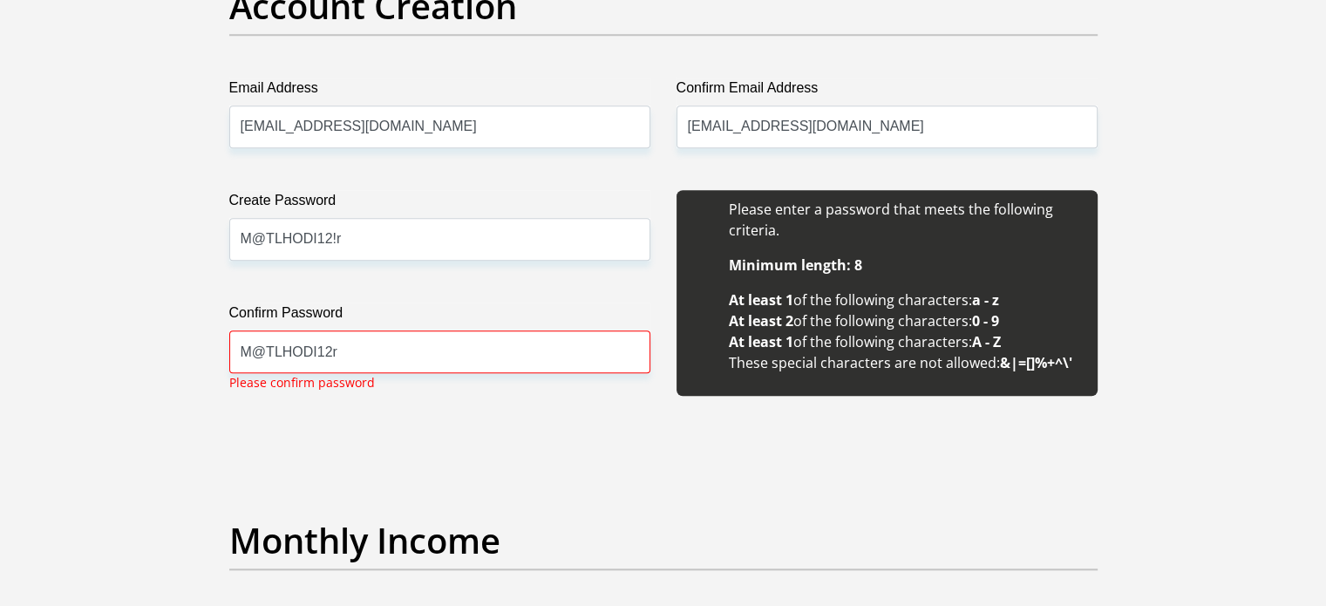
click at [324, 351] on input "M@TLHODI12r" at bounding box center [439, 351] width 421 height 43
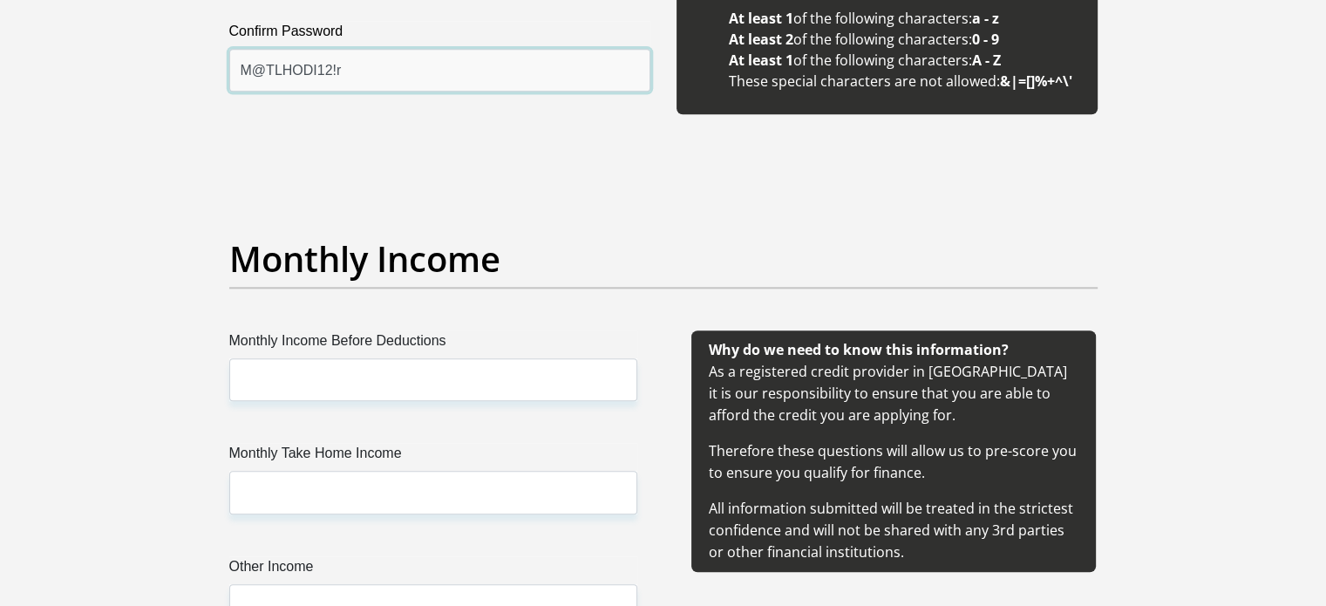
scroll to position [1807, 0]
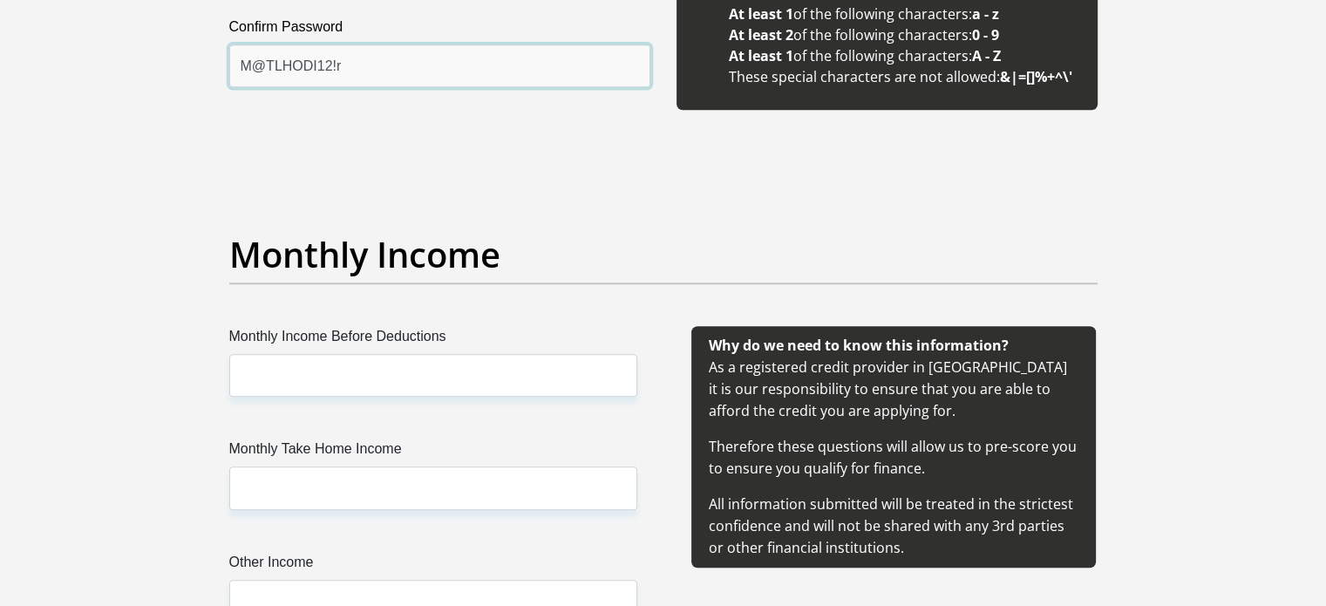
type input "M@TLHODI12!r"
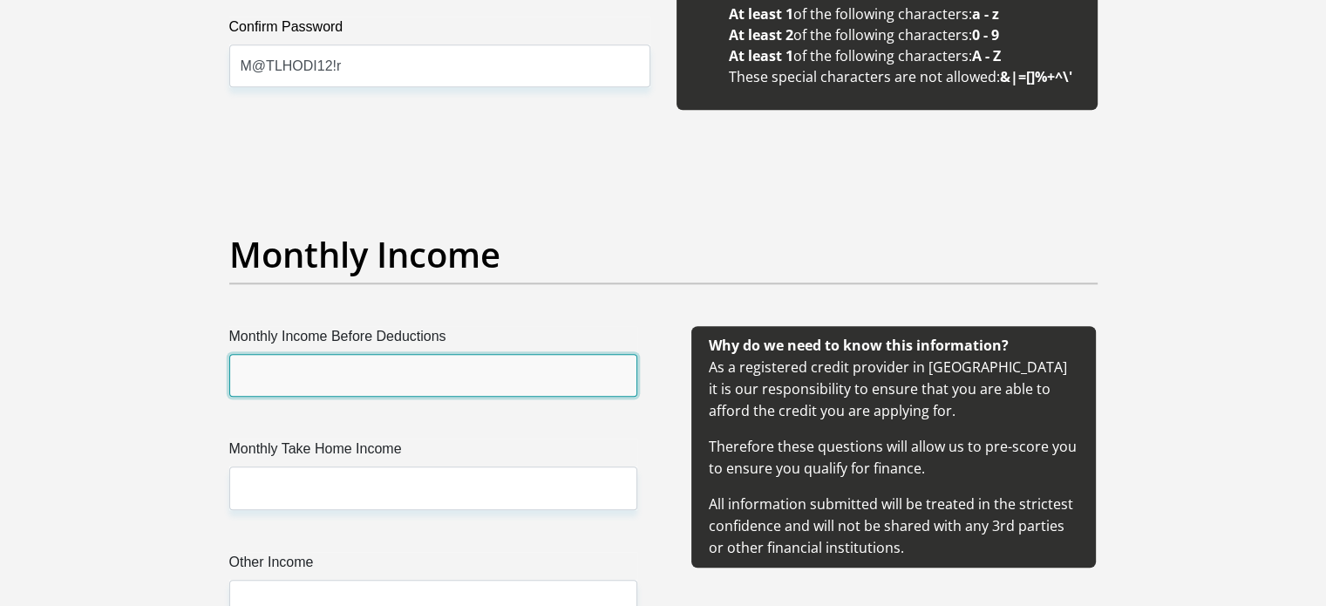
click at [350, 378] on input "Monthly Income Before Deductions" at bounding box center [433, 375] width 408 height 43
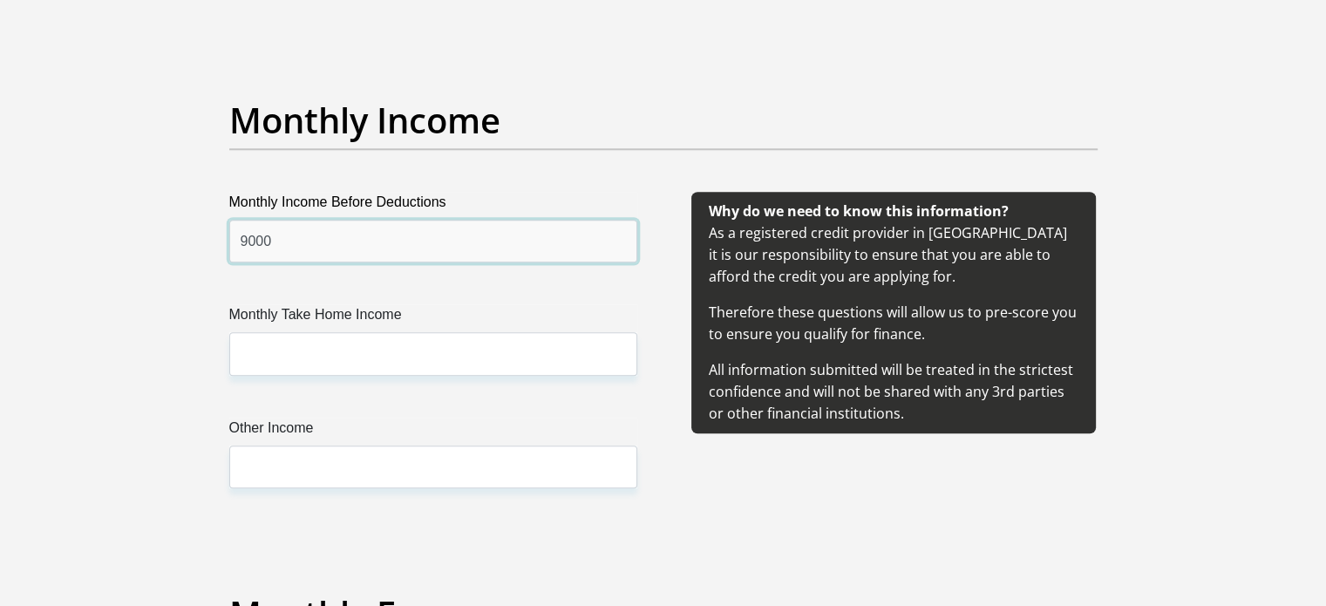
scroll to position [1943, 0]
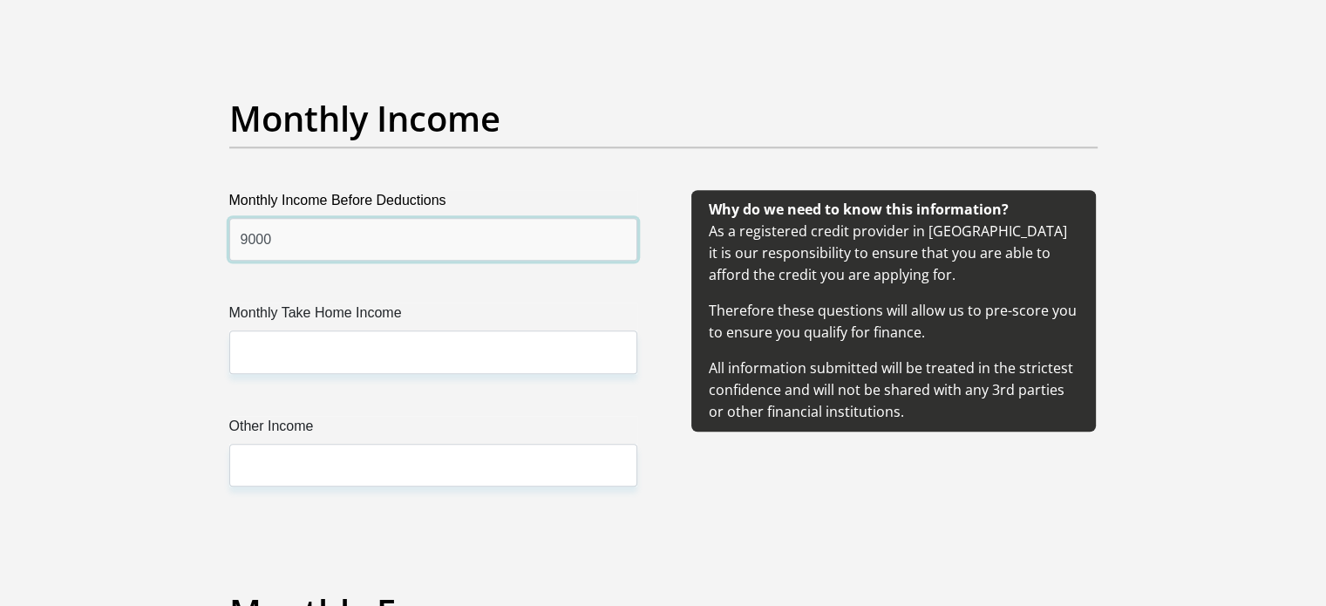
type input "9000"
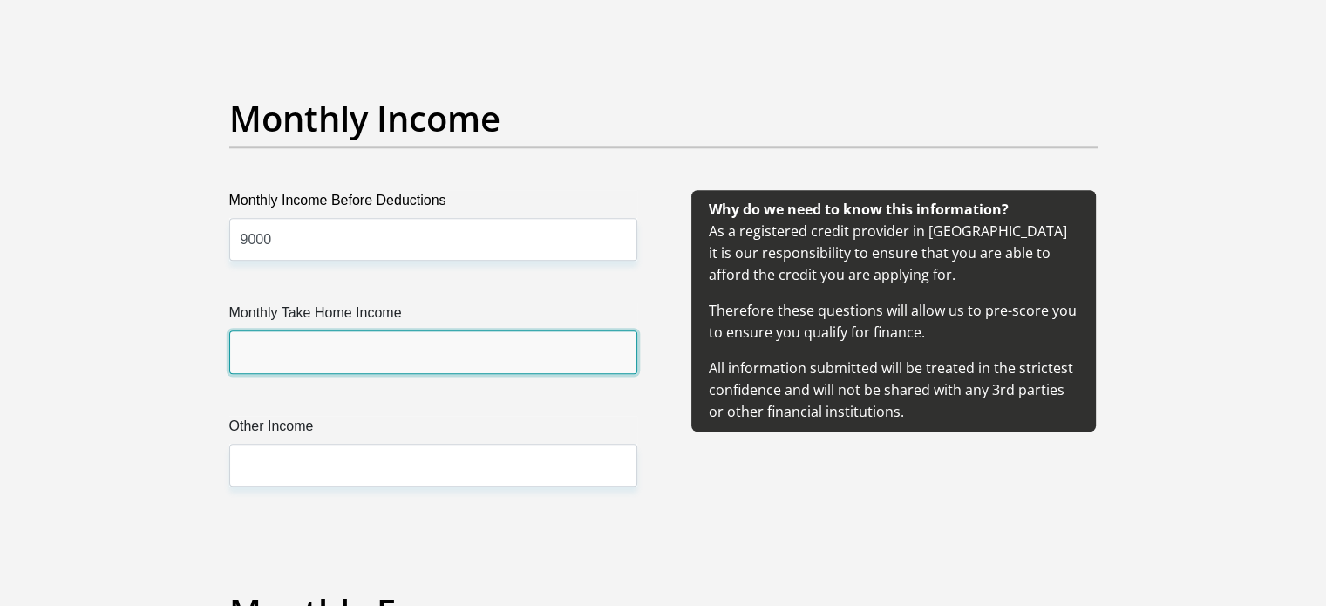
click at [337, 354] on input "Monthly Take Home Income" at bounding box center [433, 351] width 408 height 43
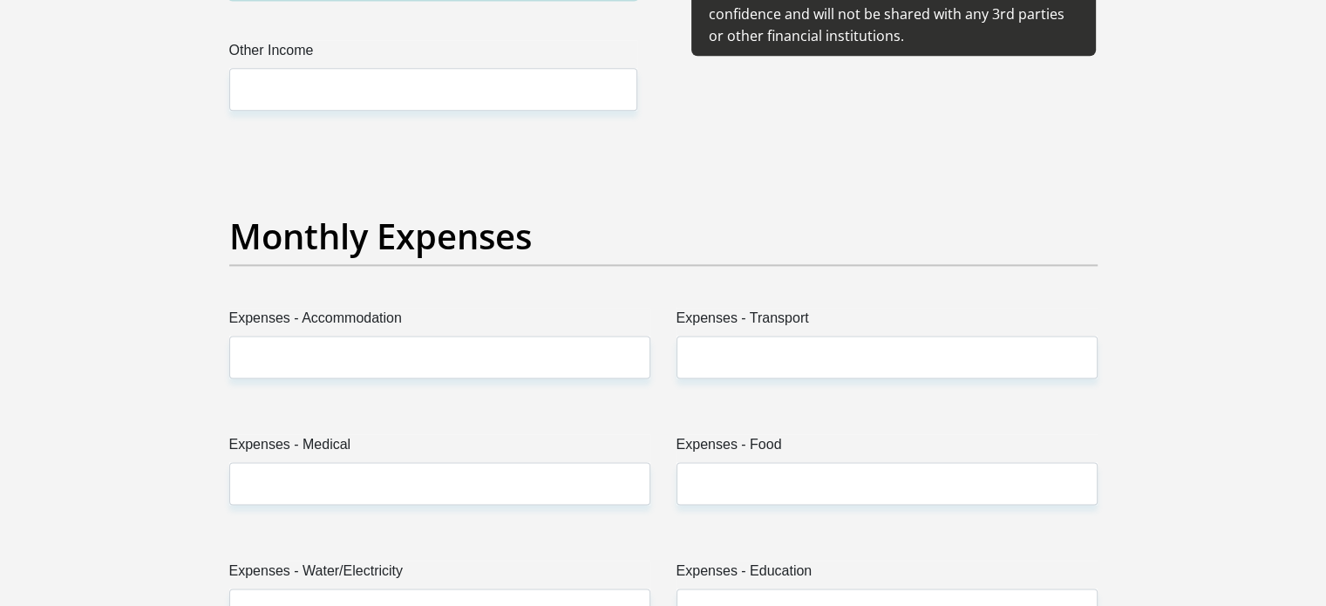
scroll to position [2323, 0]
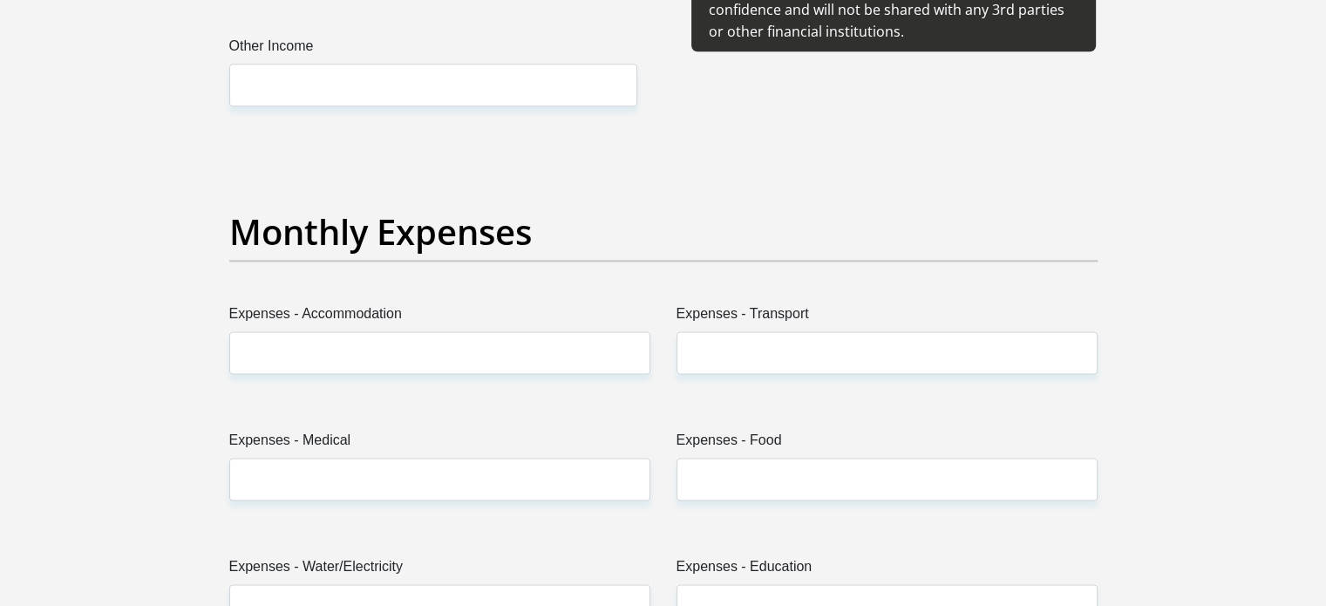
type input "8900"
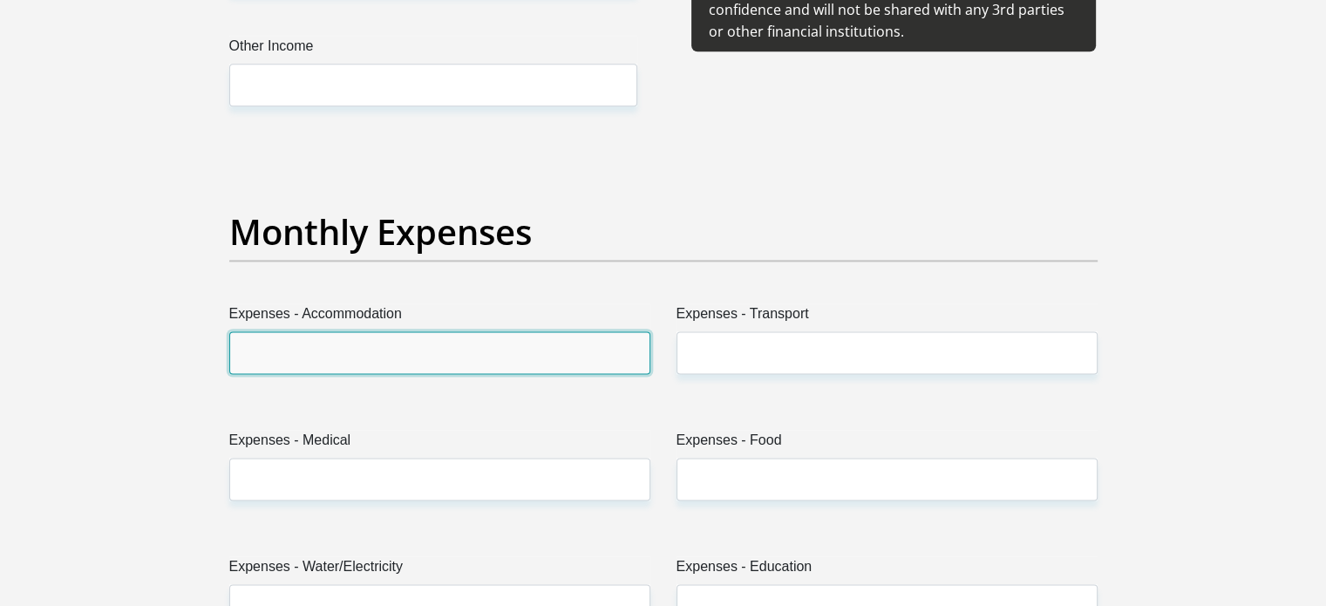
click at [337, 354] on input "Expenses - Accommodation" at bounding box center [439, 352] width 421 height 43
type input "0"
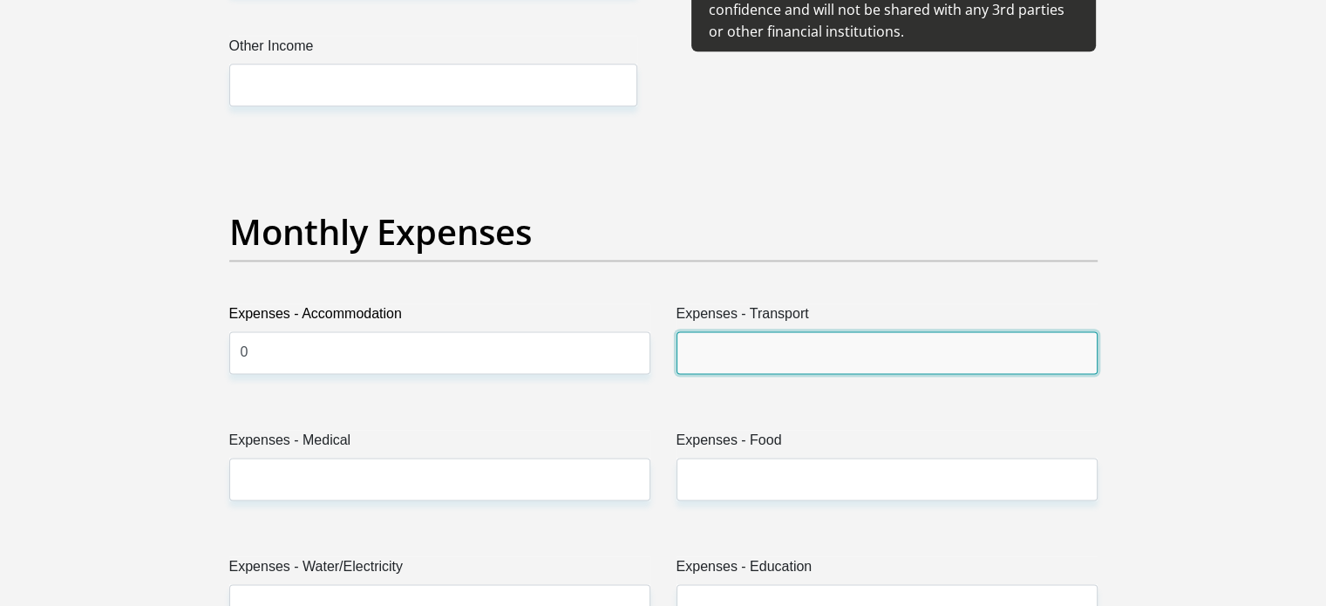
click at [740, 337] on input "Expenses - Transport" at bounding box center [887, 352] width 421 height 43
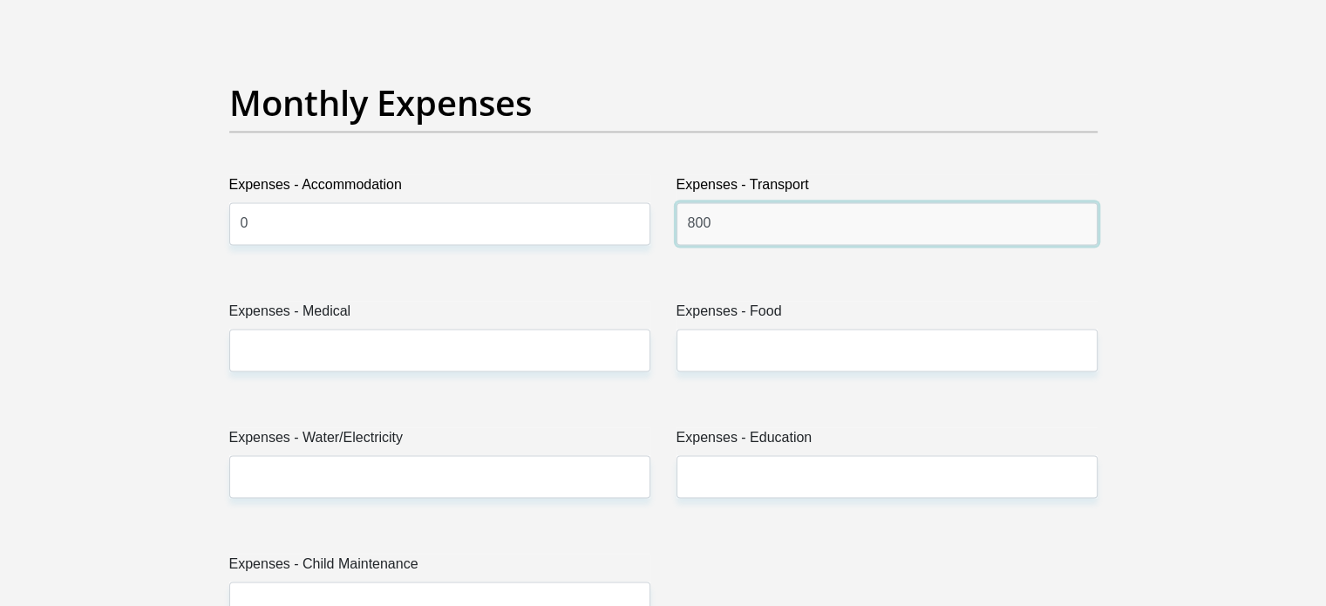
scroll to position [2487, 0]
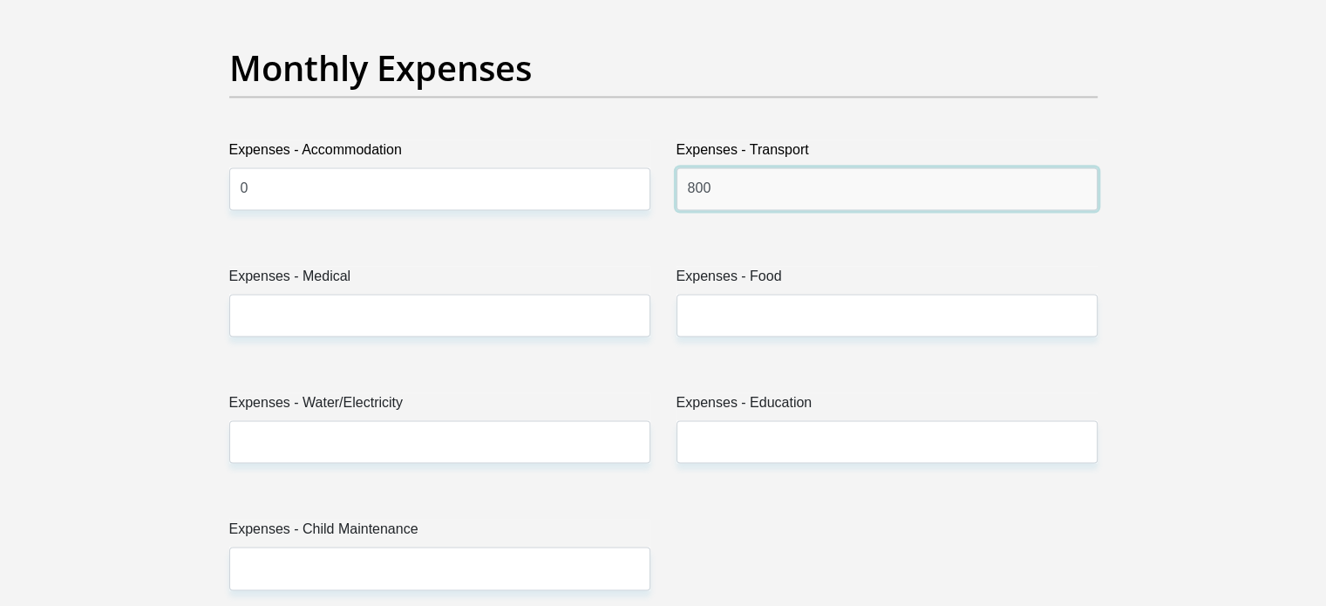
type input "800"
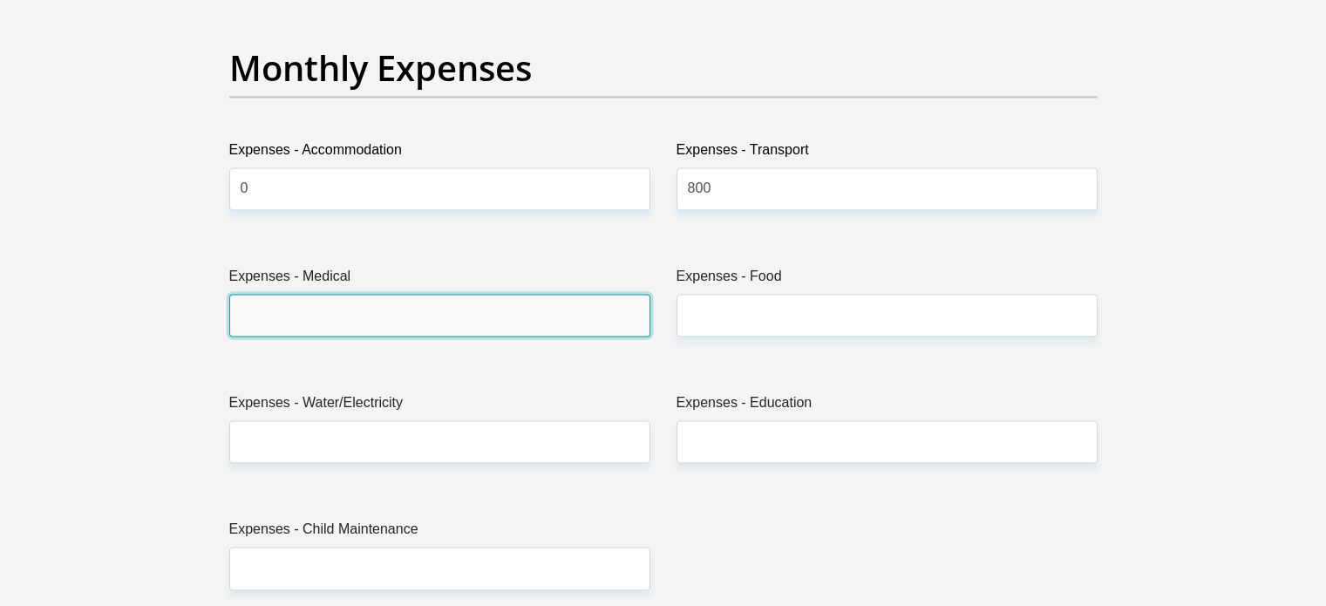
click at [603, 314] on input "Expenses - Medical" at bounding box center [439, 315] width 421 height 43
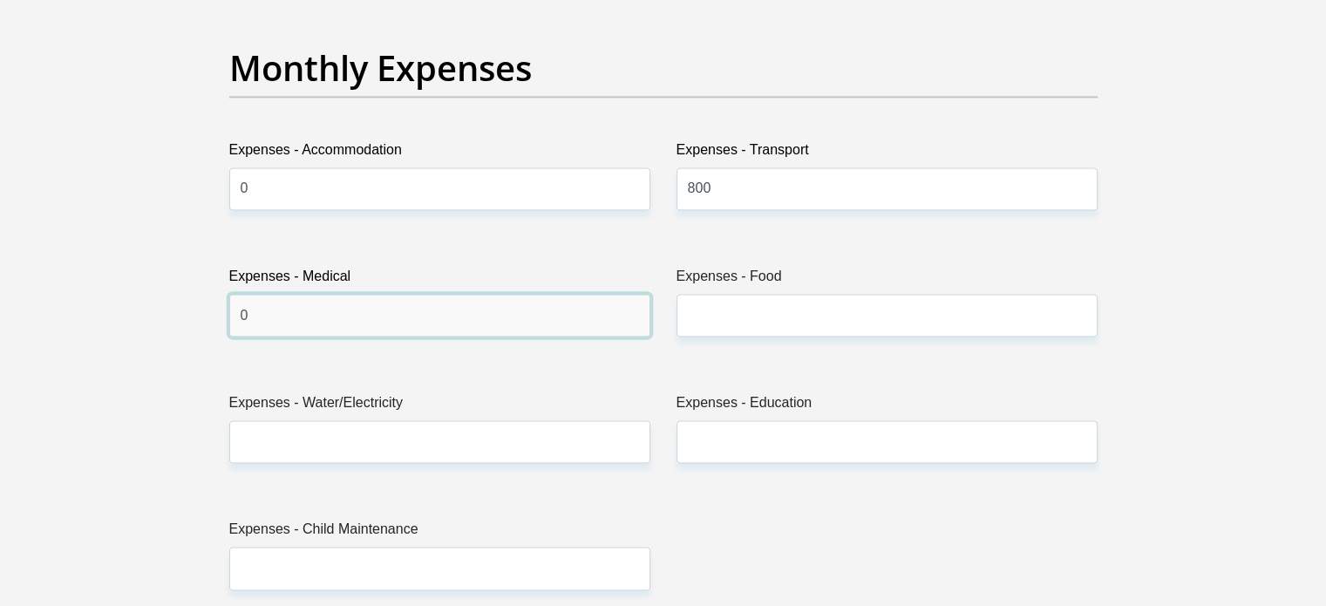
type input "0"
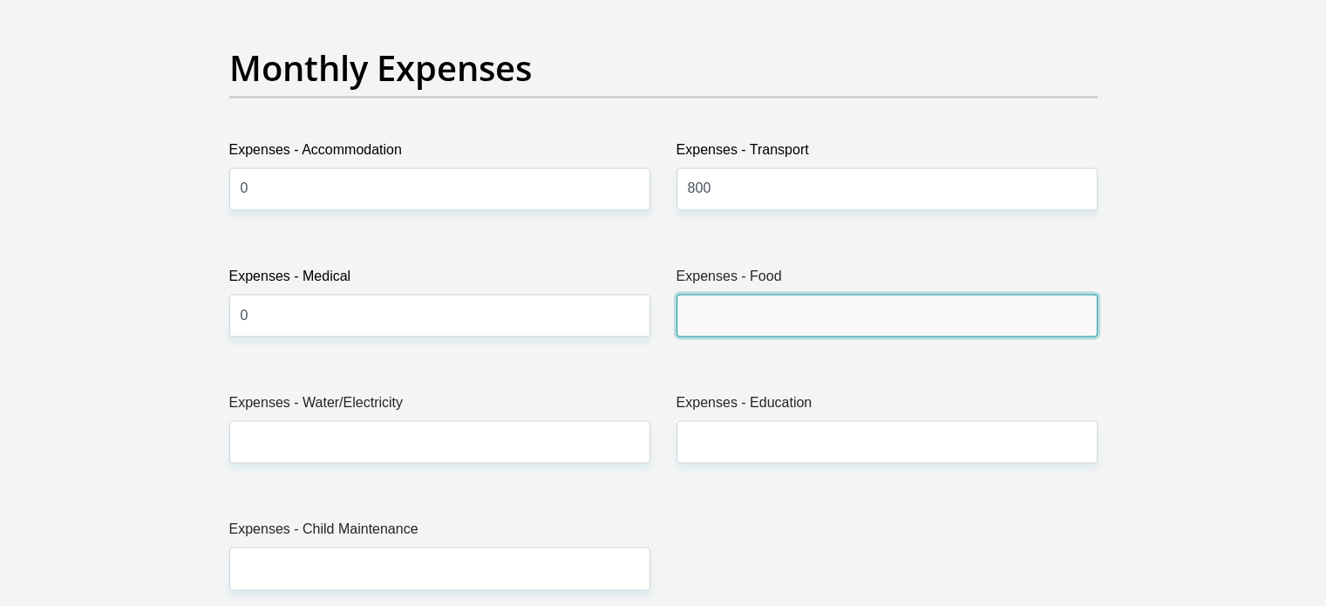
click at [759, 323] on input "Expenses - Food" at bounding box center [887, 315] width 421 height 43
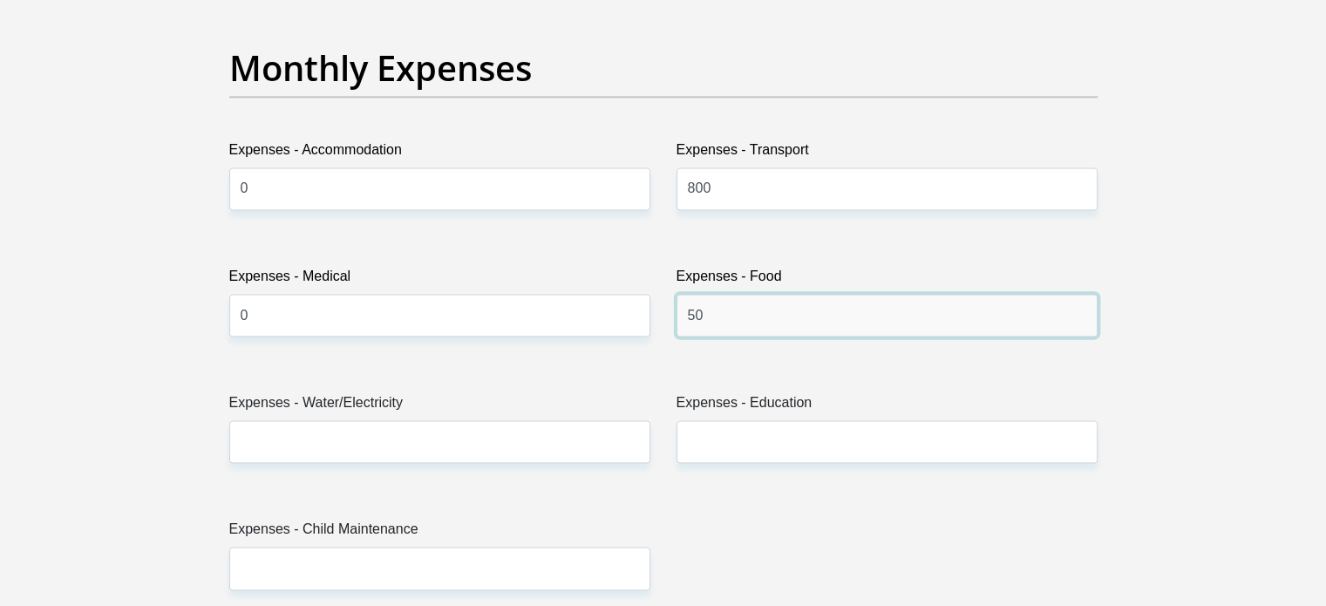
type input "5"
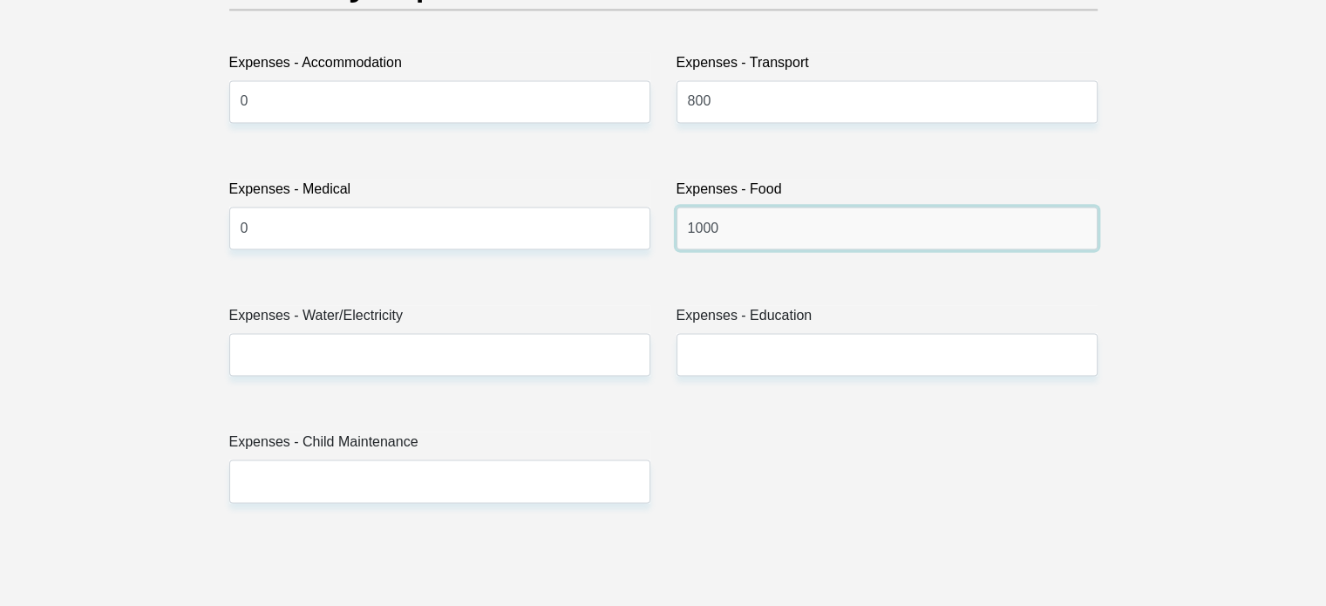
scroll to position [2577, 0]
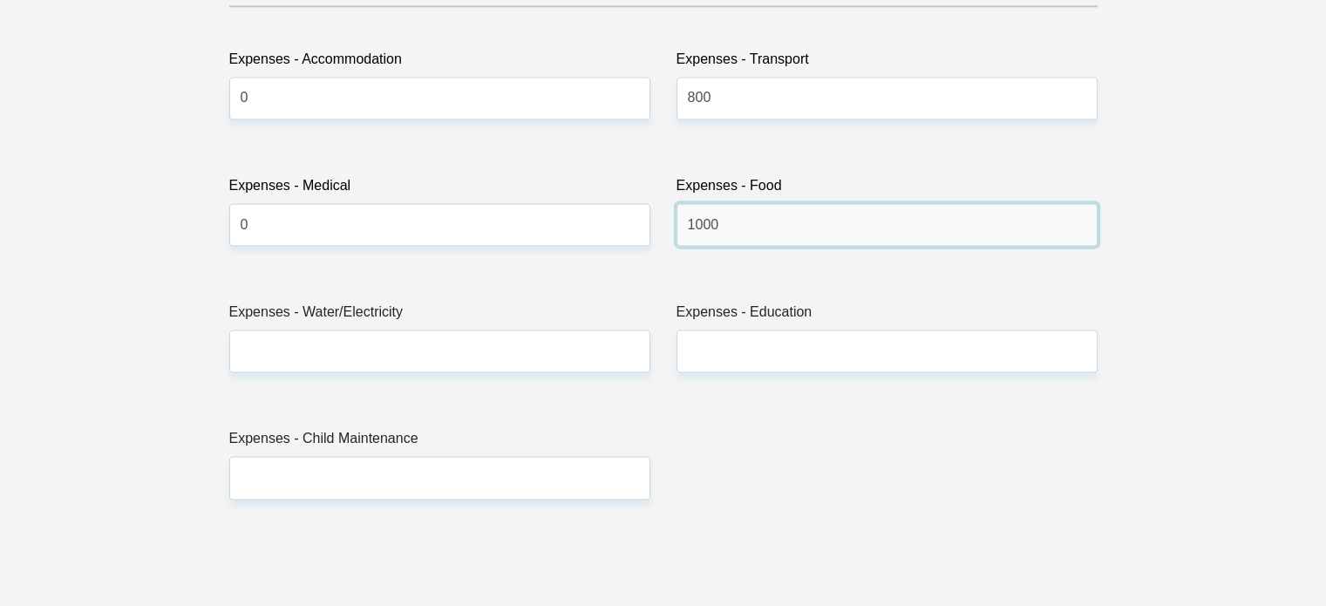
type input "1000"
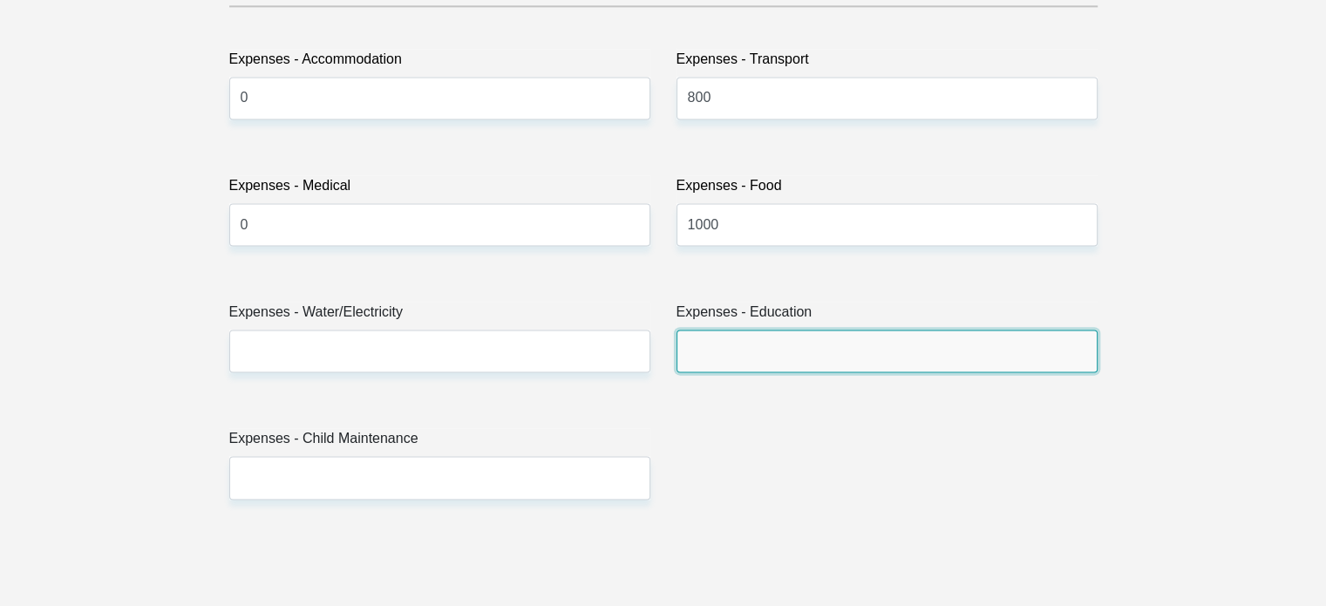
click at [753, 338] on input "Expenses - Education" at bounding box center [887, 351] width 421 height 43
type input "0"
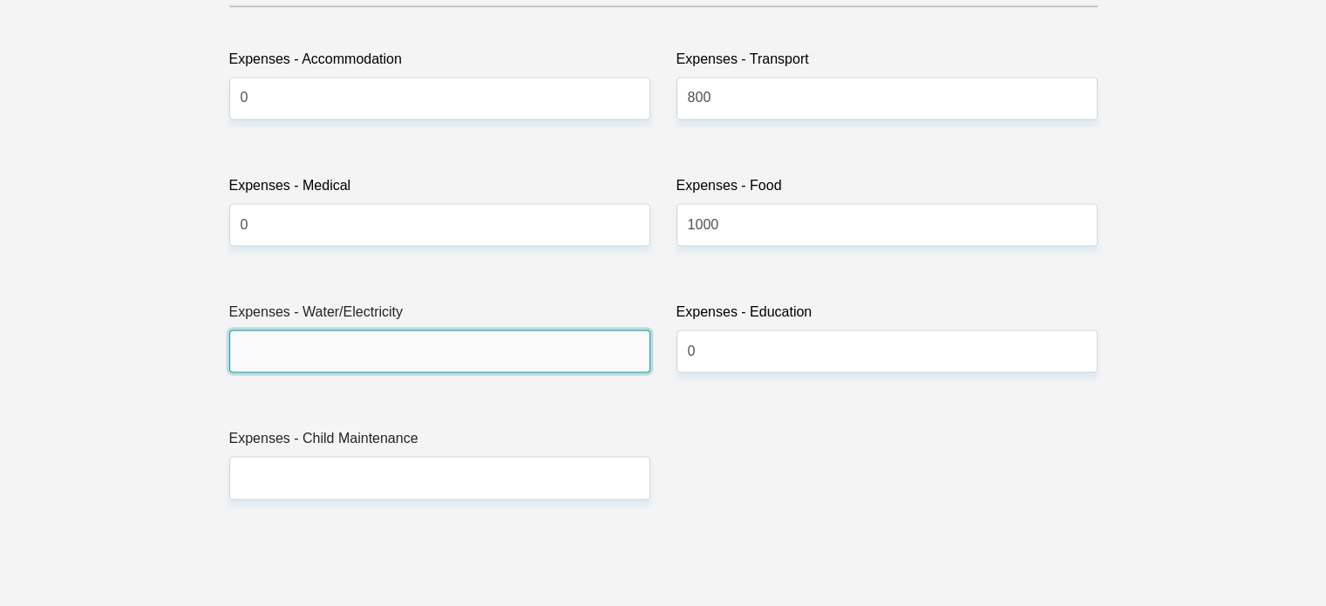
click at [621, 342] on input "Expenses - Water/Electricity" at bounding box center [439, 351] width 421 height 43
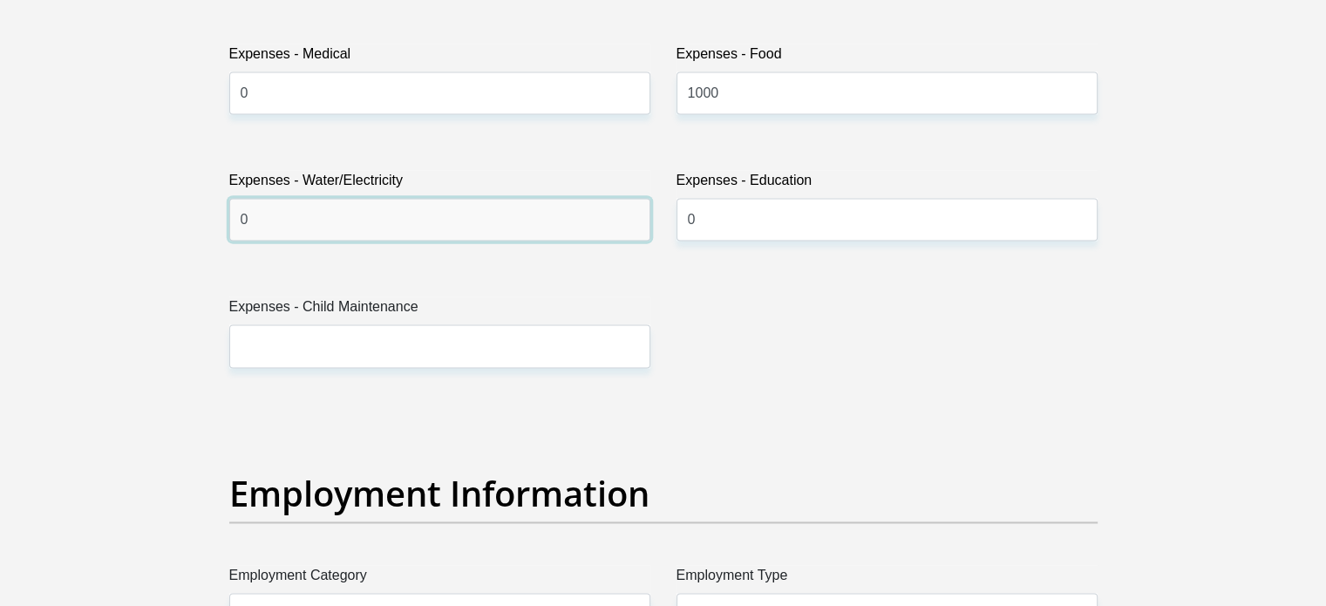
scroll to position [2710, 0]
type input "0"
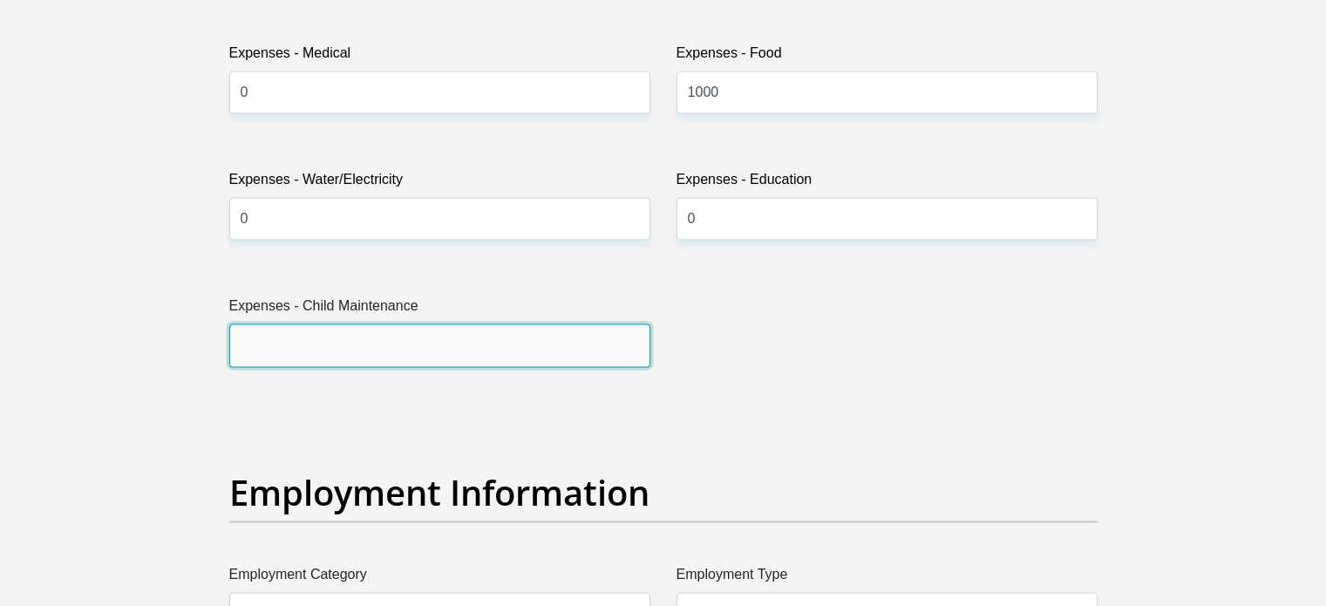
click at [621, 342] on input "Expenses - Child Maintenance" at bounding box center [439, 344] width 421 height 43
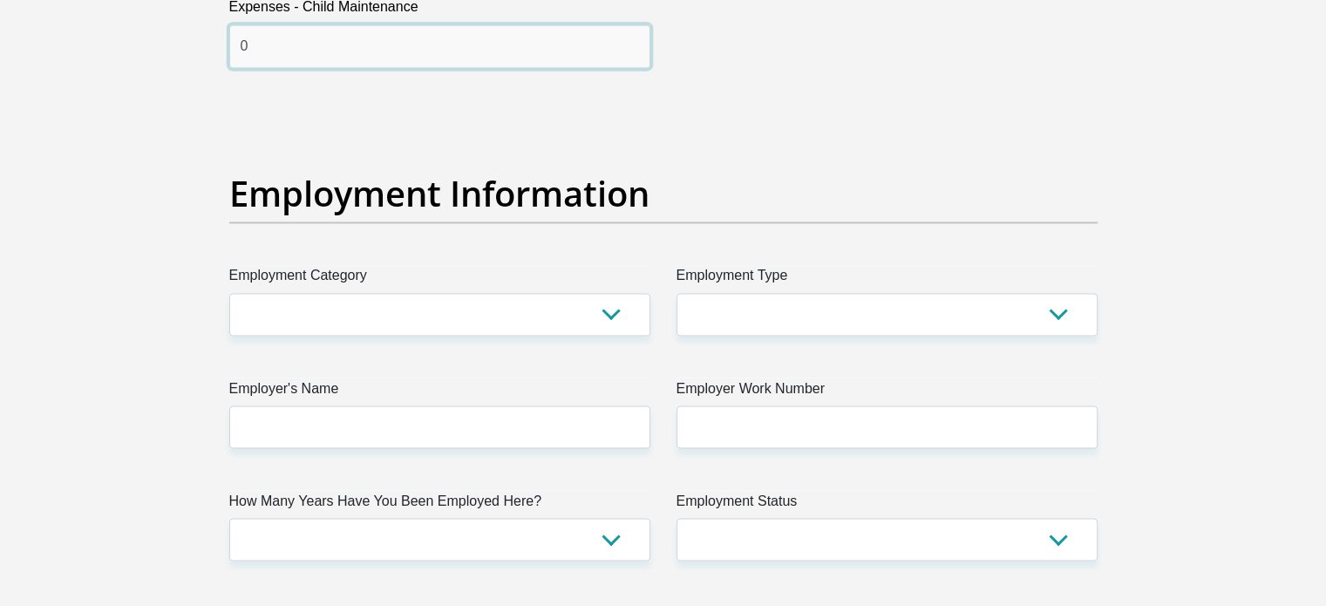
scroll to position [3012, 0]
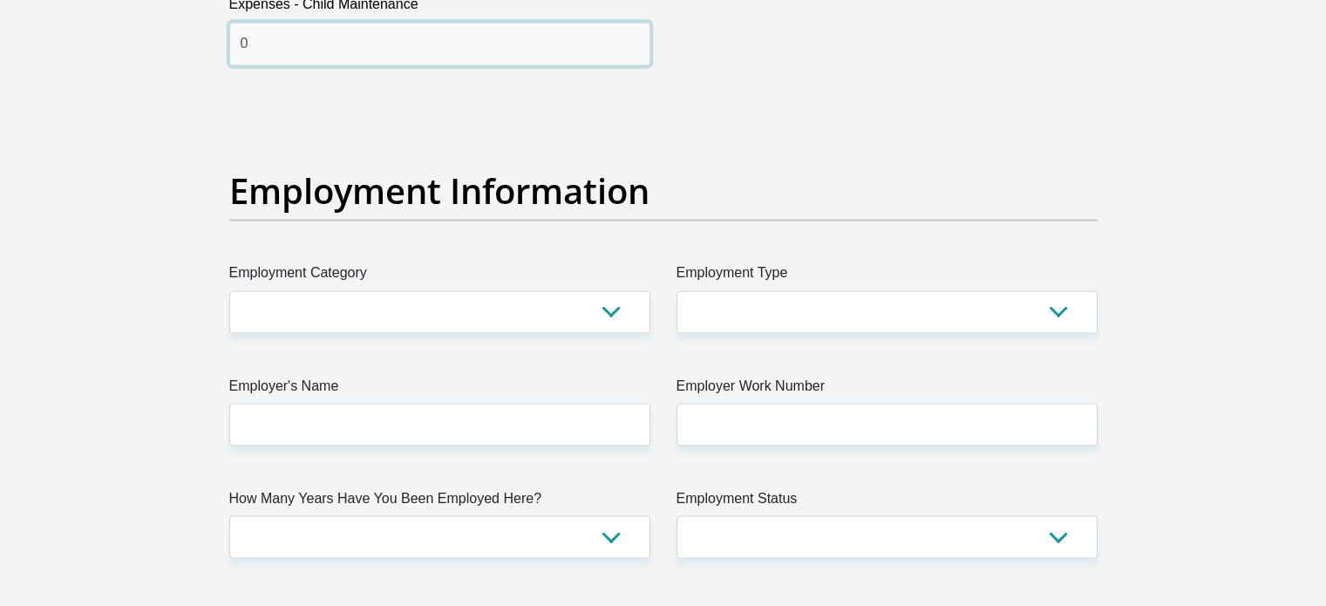
type input "0"
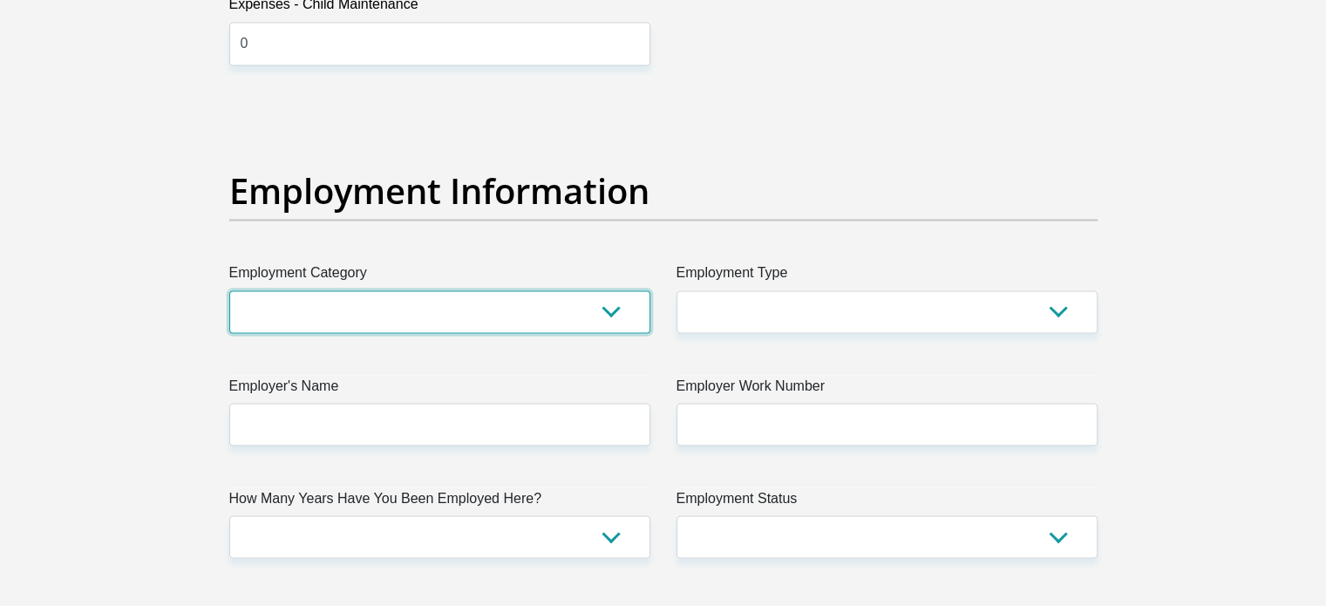
click at [612, 320] on select "AGRICULTURE ALCOHOL & TOBACCO CONSTRUCTION MATERIALS METALLURGY EQUIPMENT FOR R…" at bounding box center [439, 311] width 421 height 43
click at [610, 317] on select "AGRICULTURE ALCOHOL & TOBACCO CONSTRUCTION MATERIALS METALLURGY EQUIPMENT FOR R…" at bounding box center [439, 311] width 421 height 43
select select "71"
click at [229, 290] on select "AGRICULTURE ALCOHOL & TOBACCO CONSTRUCTION MATERIALS METALLURGY EQUIPMENT FOR R…" at bounding box center [439, 311] width 421 height 43
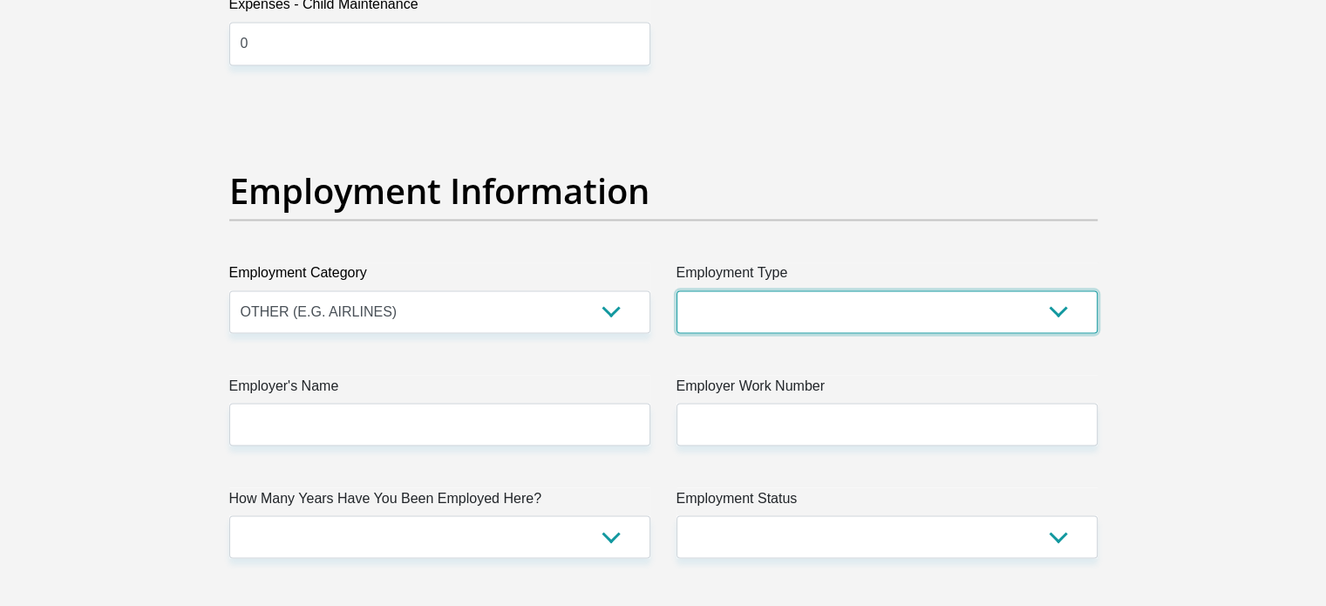
click at [773, 307] on select "College/Lecturer Craft Seller Creative Driver Executive Farmer Forces - Non Com…" at bounding box center [887, 311] width 421 height 43
select select "Office Staff/Clerk"
click at [677, 290] on select "College/Lecturer Craft Seller Creative Driver Executive Farmer Forces - Non Com…" at bounding box center [887, 311] width 421 height 43
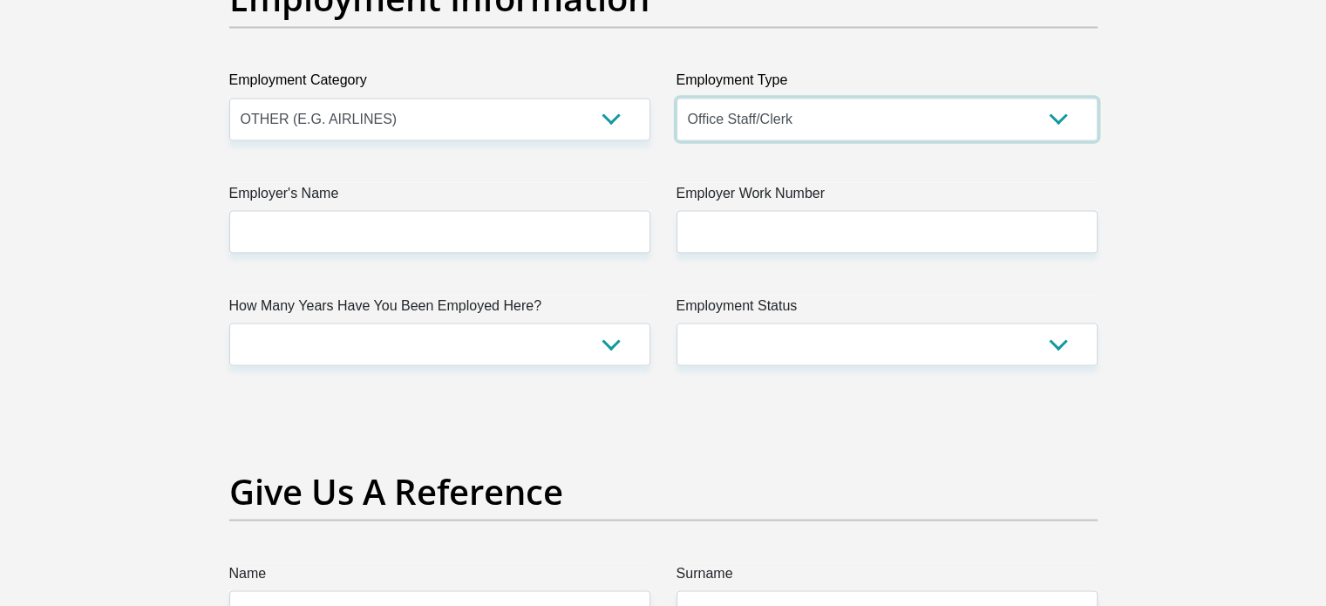
scroll to position [3217, 0]
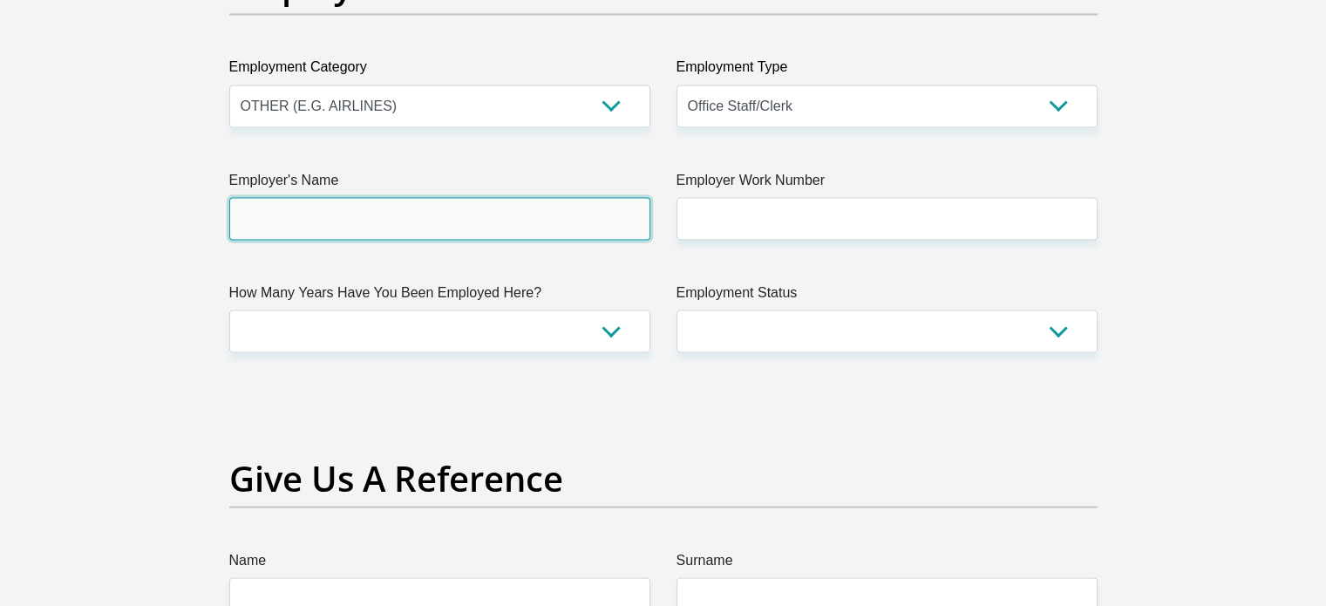
click at [555, 235] on input "Employer's Name" at bounding box center [439, 218] width 421 height 43
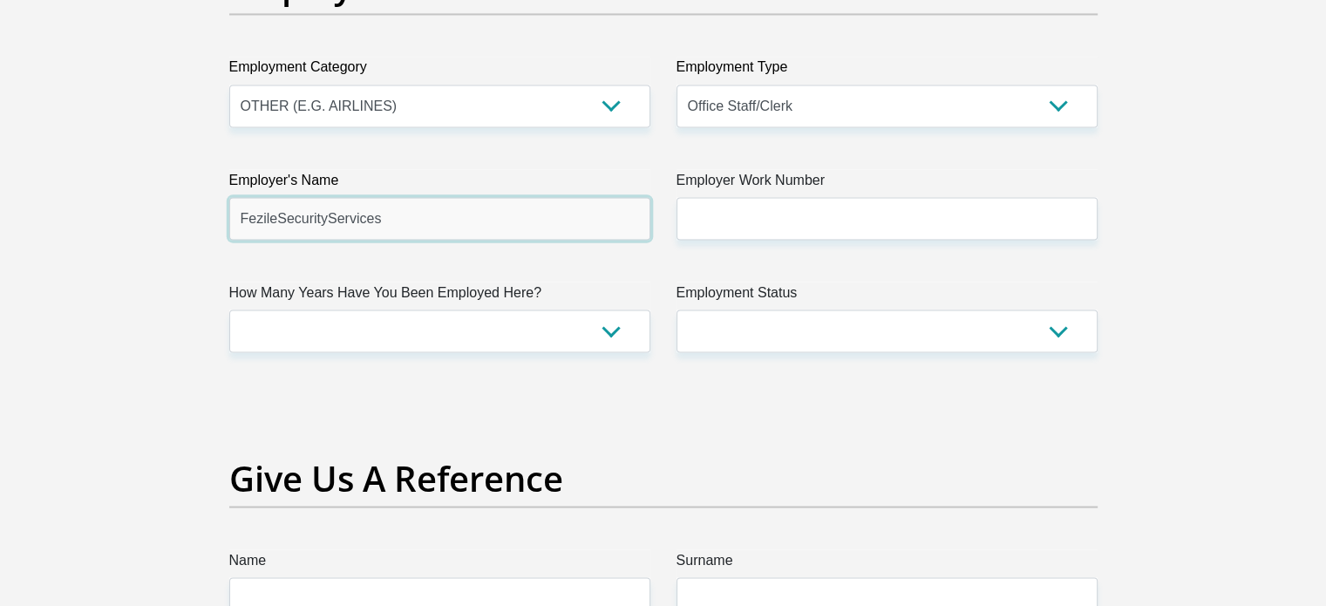
click at [325, 215] on input "FezileSecurityServices" at bounding box center [439, 218] width 421 height 43
type input "FezileSecurityServices"
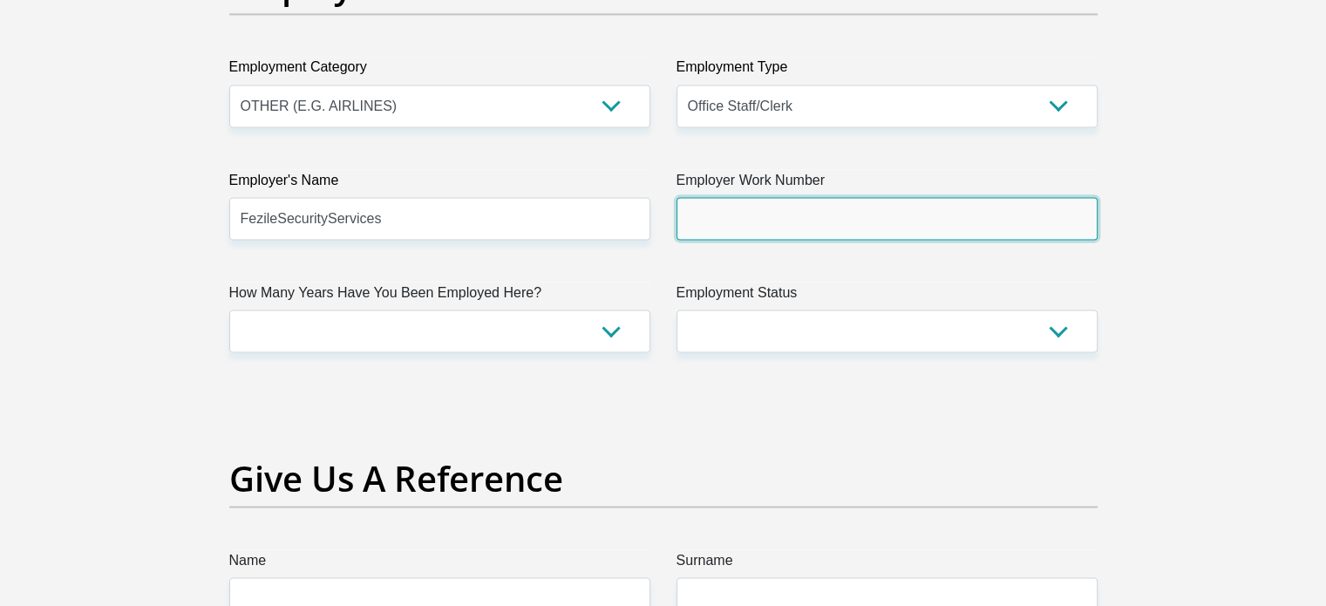
click at [819, 204] on input "Employer Work Number" at bounding box center [887, 218] width 421 height 43
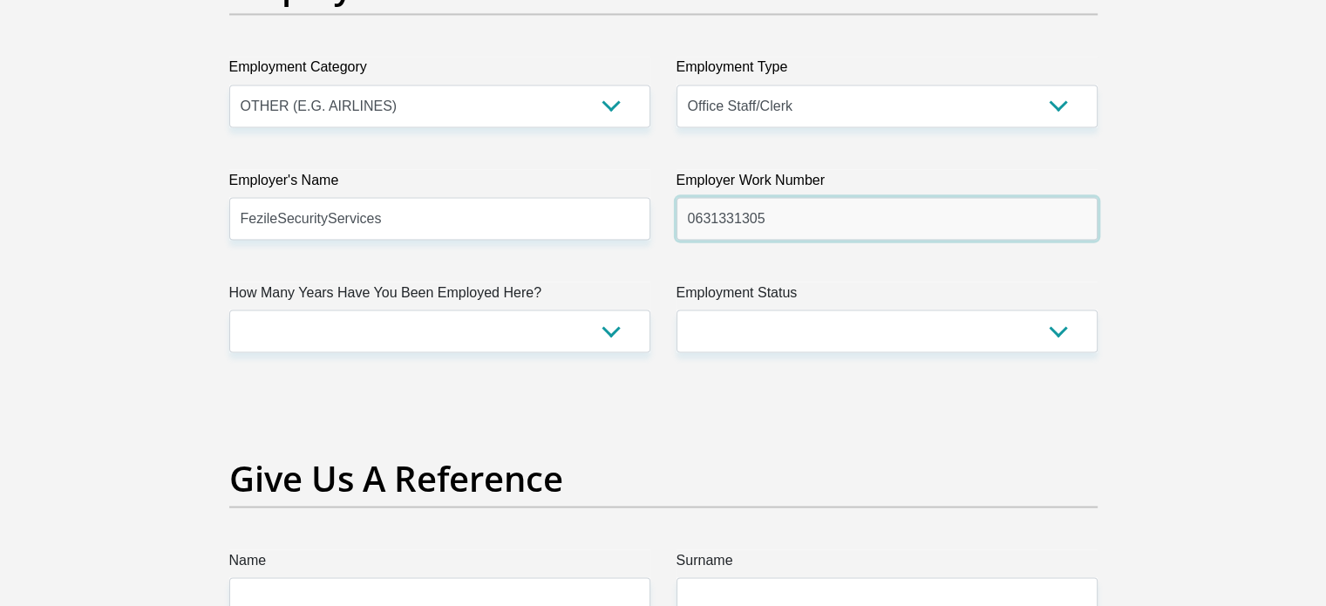
type input "0631331305"
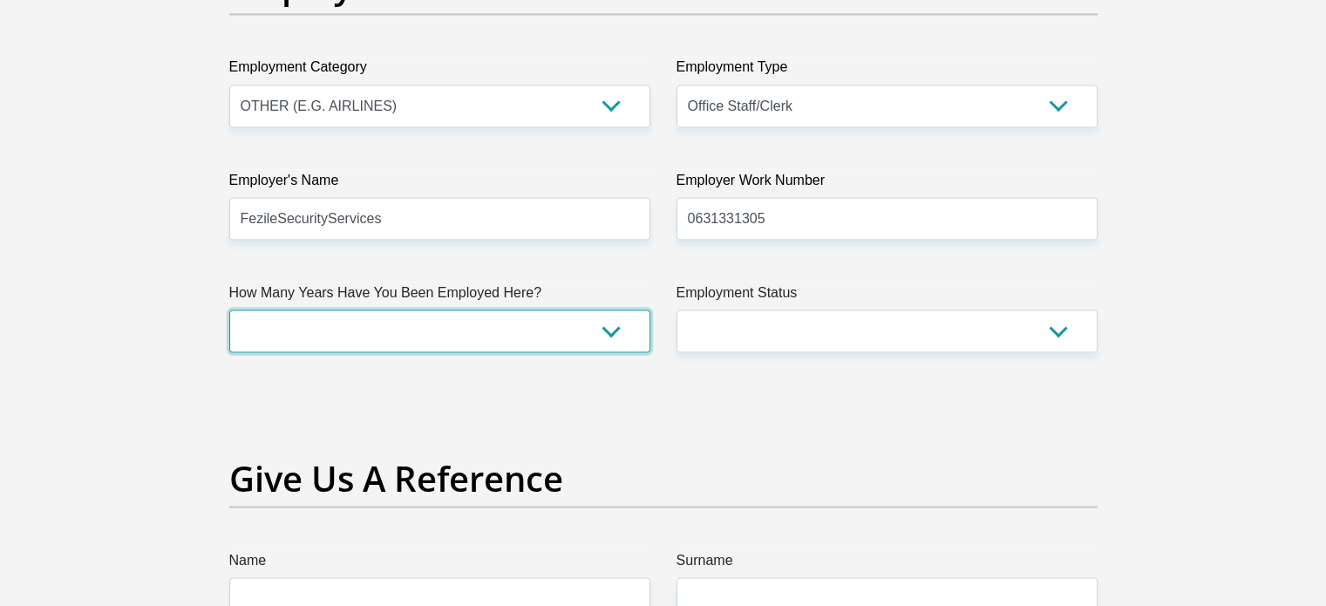
click at [591, 334] on select "less than 1 year 1-3 years 3-5 years 5+ years" at bounding box center [439, 331] width 421 height 43
select select "24"
click at [229, 310] on select "less than 1 year 1-3 years 3-5 years 5+ years" at bounding box center [439, 331] width 421 height 43
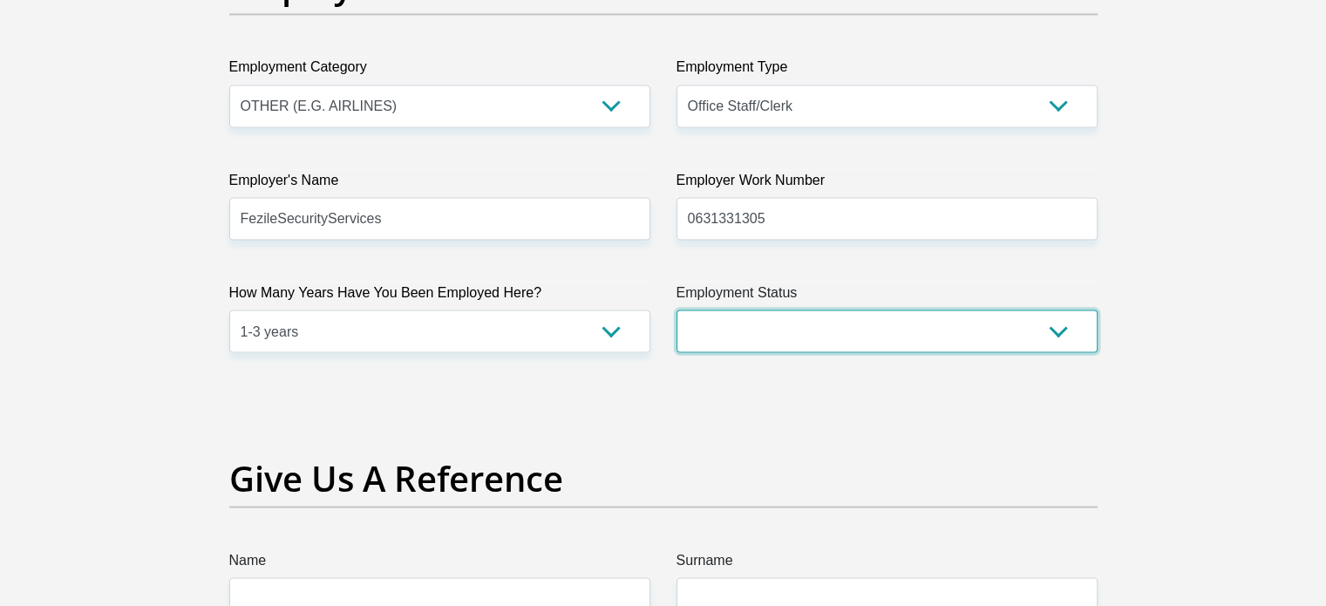
click at [704, 322] on select "Permanent/Full-time Part-time/Casual [DEMOGRAPHIC_DATA] Worker Self-Employed Ho…" at bounding box center [887, 331] width 421 height 43
select select "1"
click at [677, 310] on select "Permanent/Full-time Part-time/Casual [DEMOGRAPHIC_DATA] Worker Self-Employed Ho…" at bounding box center [887, 331] width 421 height 43
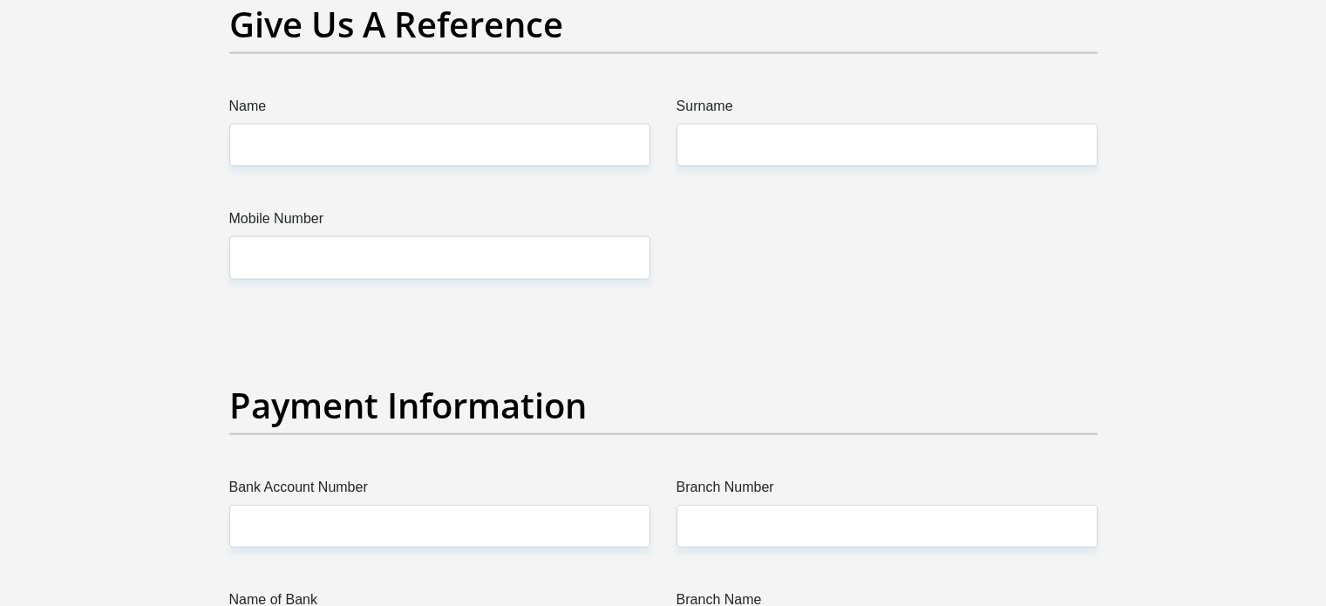
scroll to position [3690, 0]
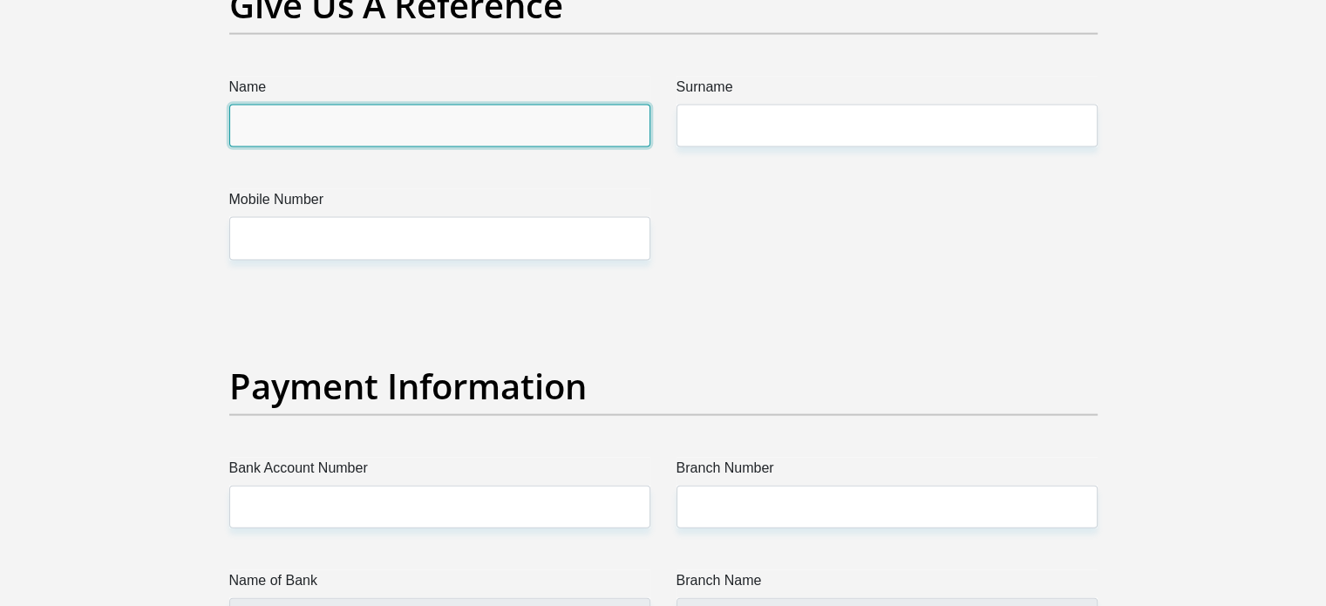
click at [543, 136] on input "Name" at bounding box center [439, 126] width 421 height 43
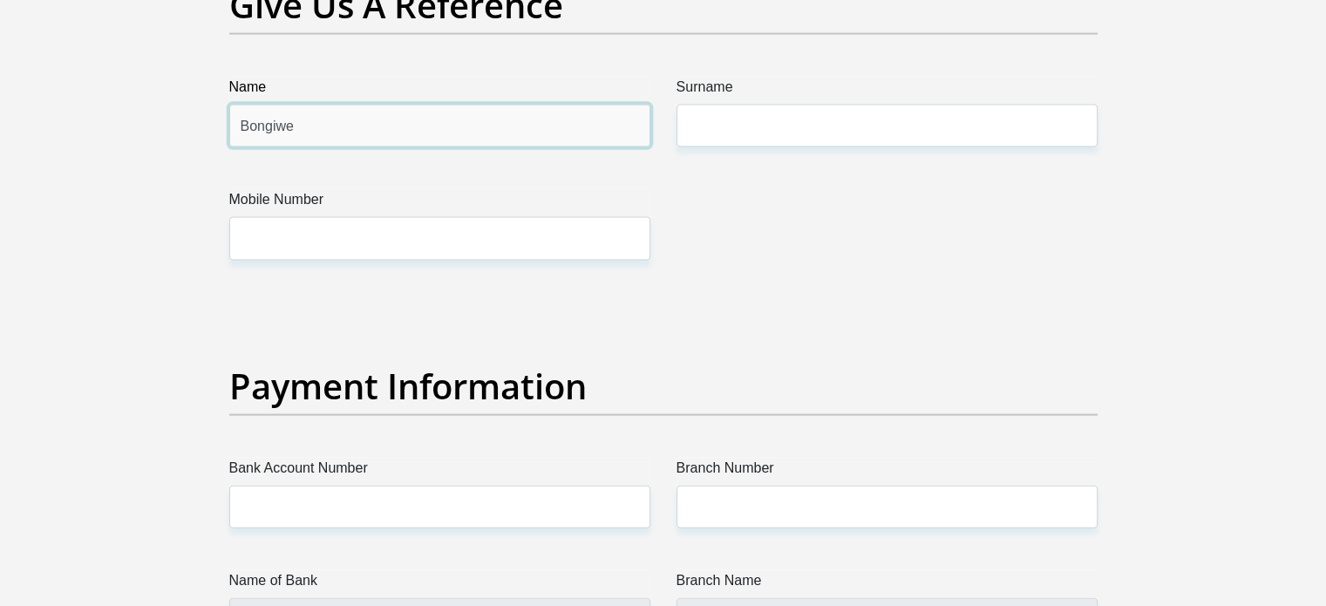
type input "Bongiwe"
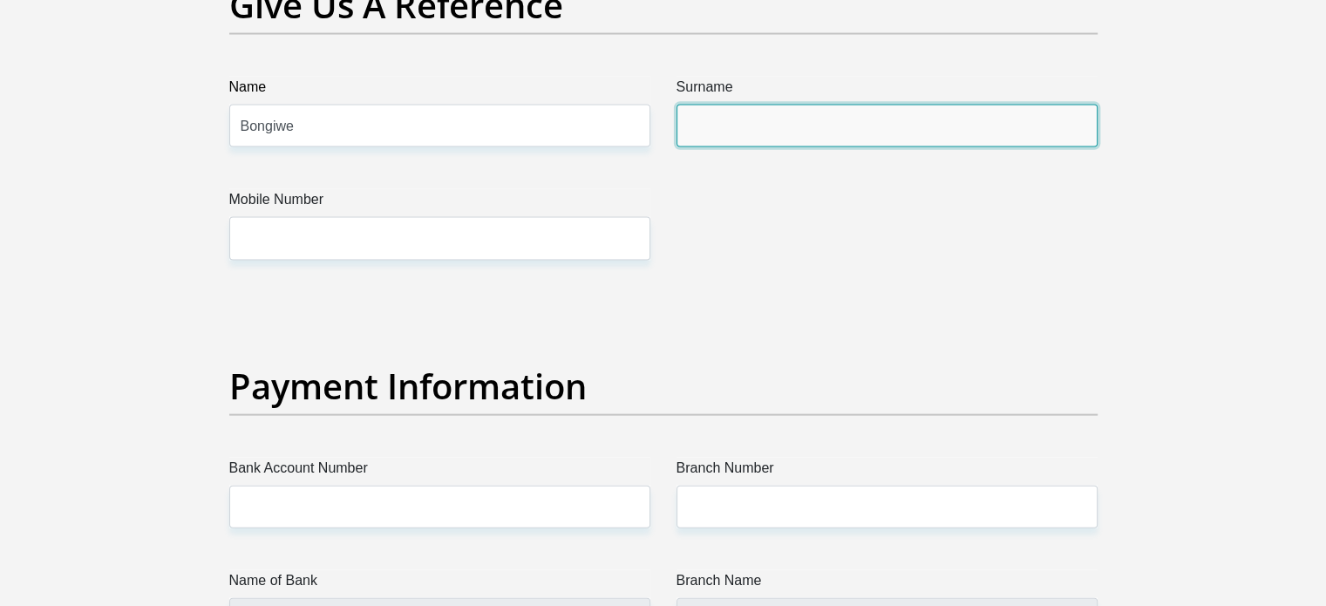
click at [716, 135] on input "Surname" at bounding box center [887, 126] width 421 height 43
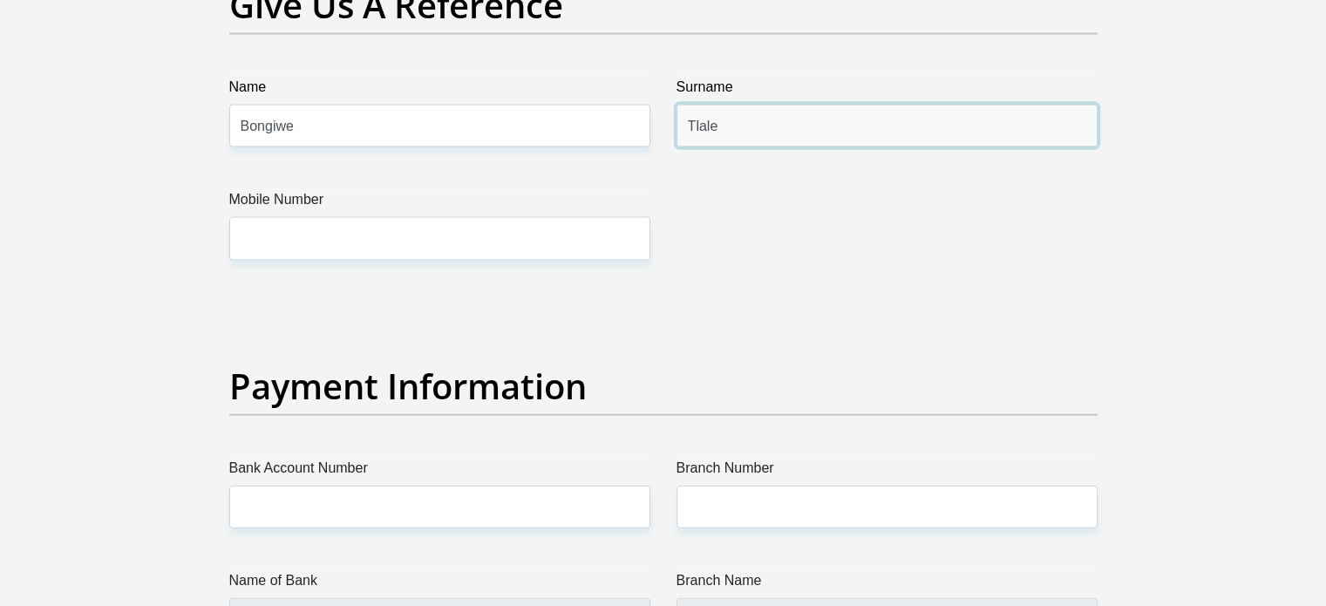
type input "Tlale"
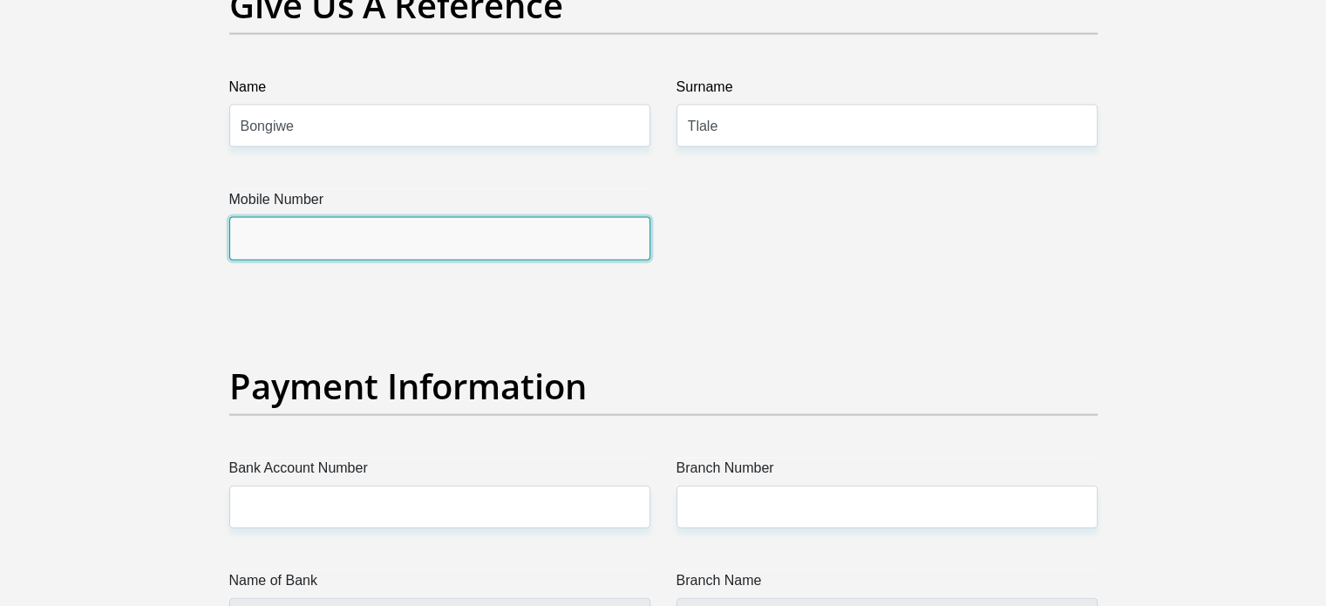
click at [511, 242] on input "Mobile Number" at bounding box center [439, 238] width 421 height 43
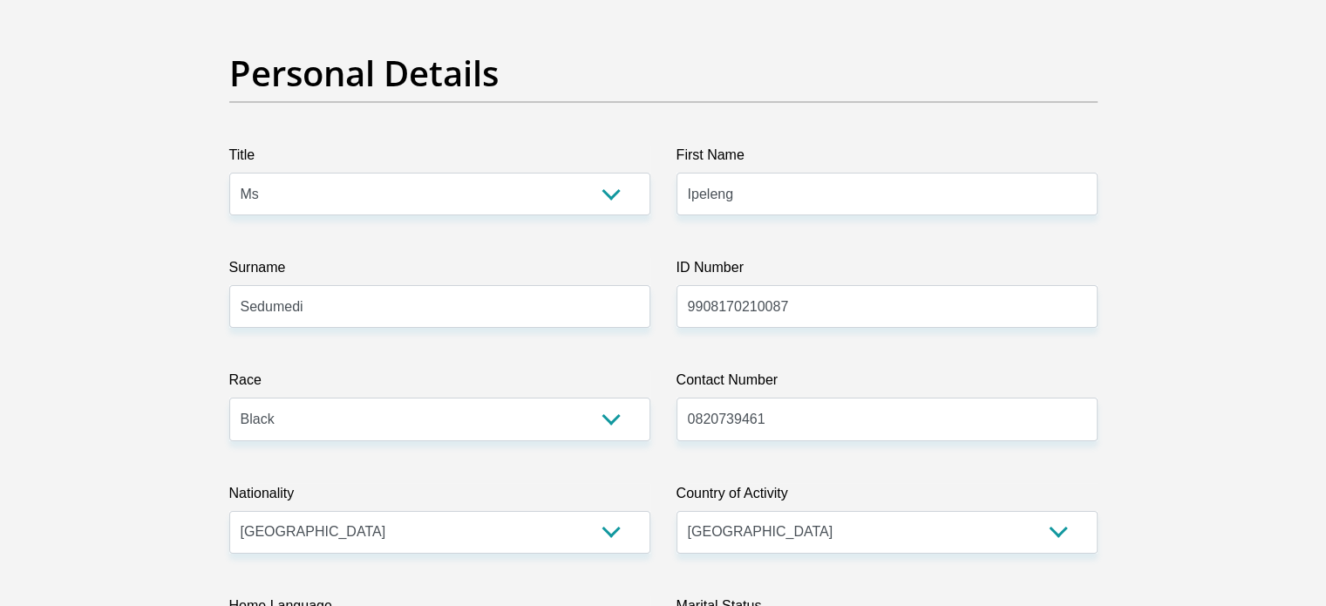
scroll to position [0, 0]
